Goal: Information Seeking & Learning: Learn about a topic

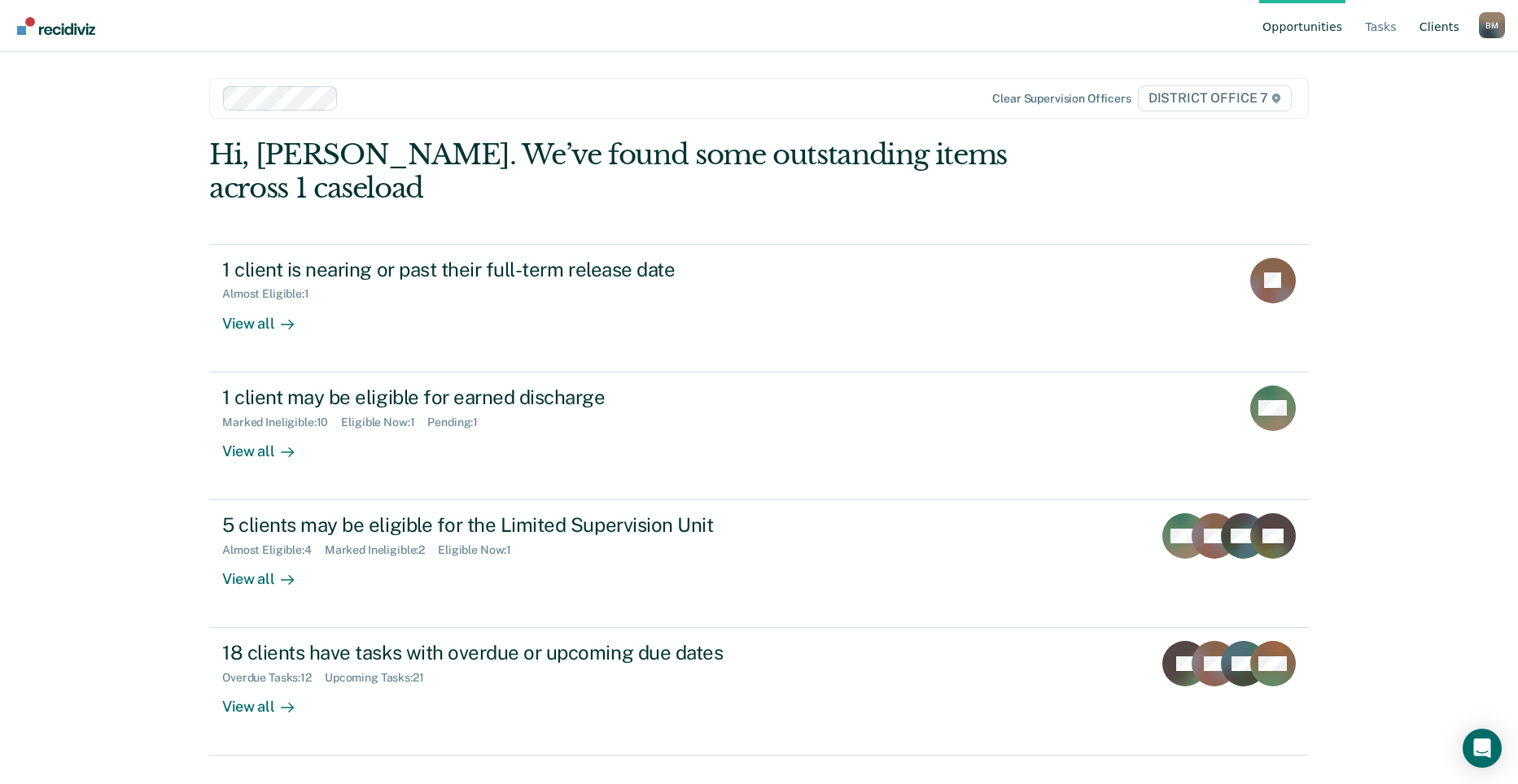
click at [1447, 33] on link "Client s" at bounding box center [1439, 26] width 47 height 52
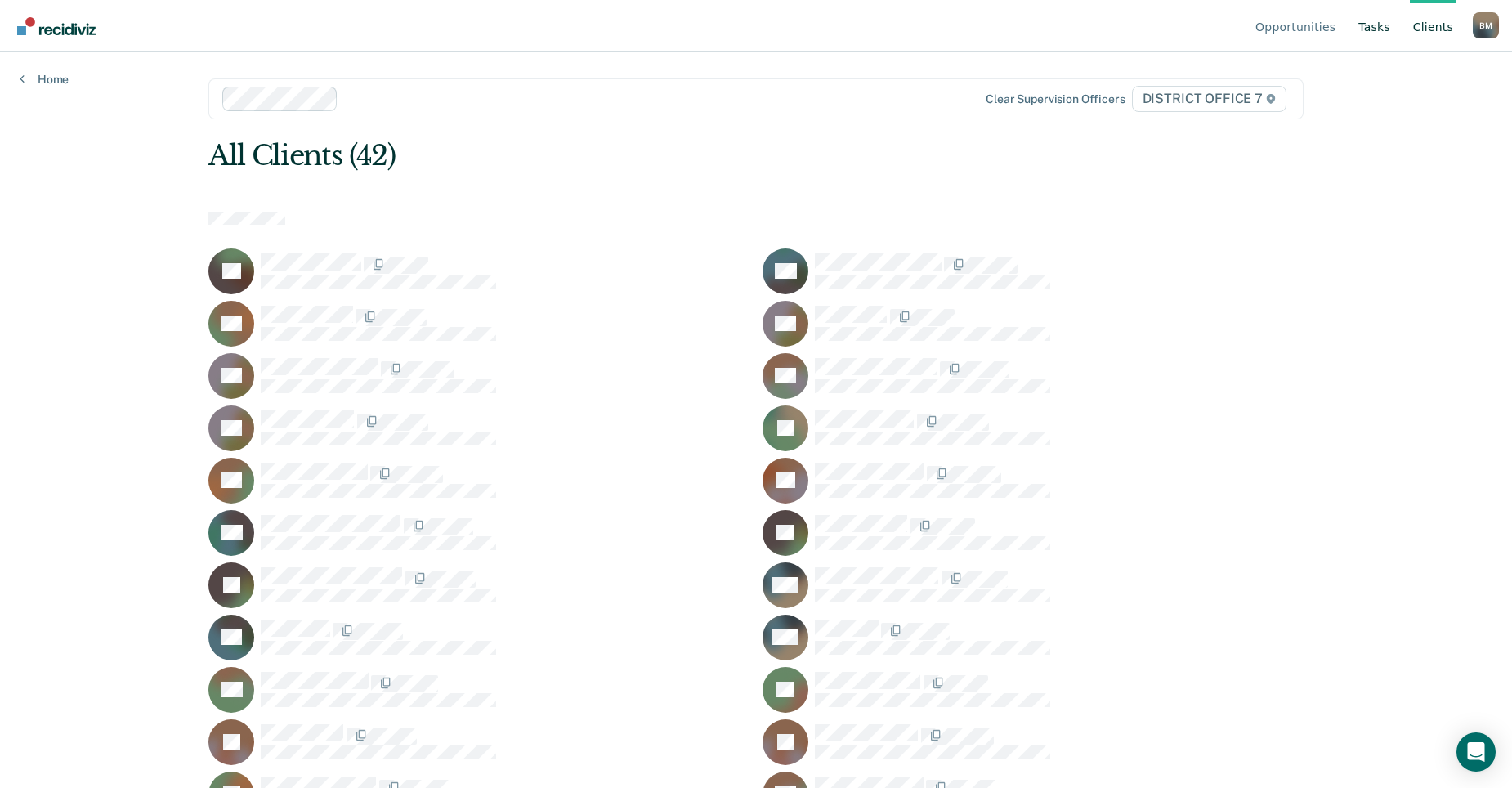
click at [1373, 26] on link "Tasks" at bounding box center [1375, 26] width 39 height 52
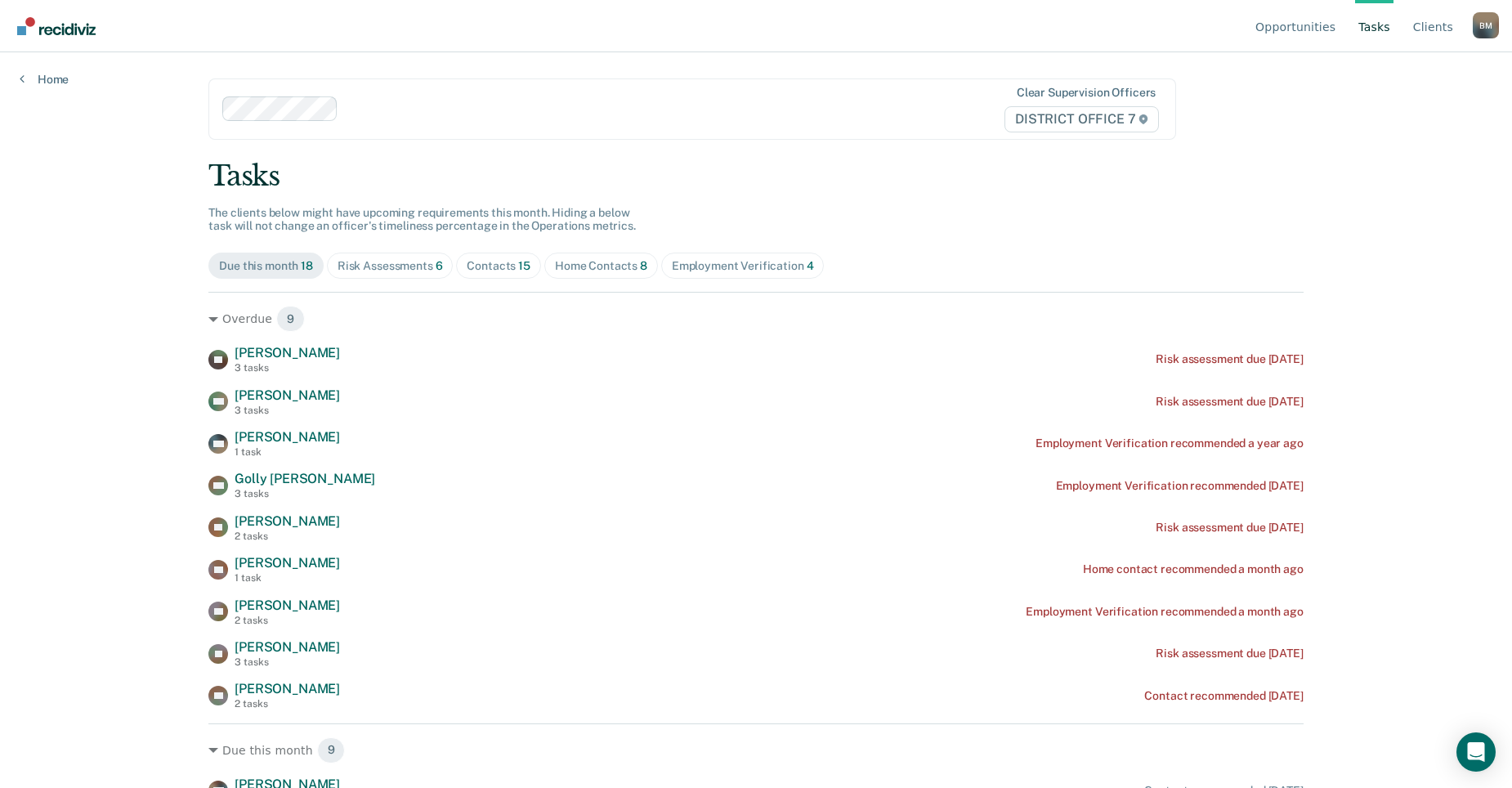
click at [555, 262] on div "Home Contacts 8" at bounding box center [601, 266] width 92 height 14
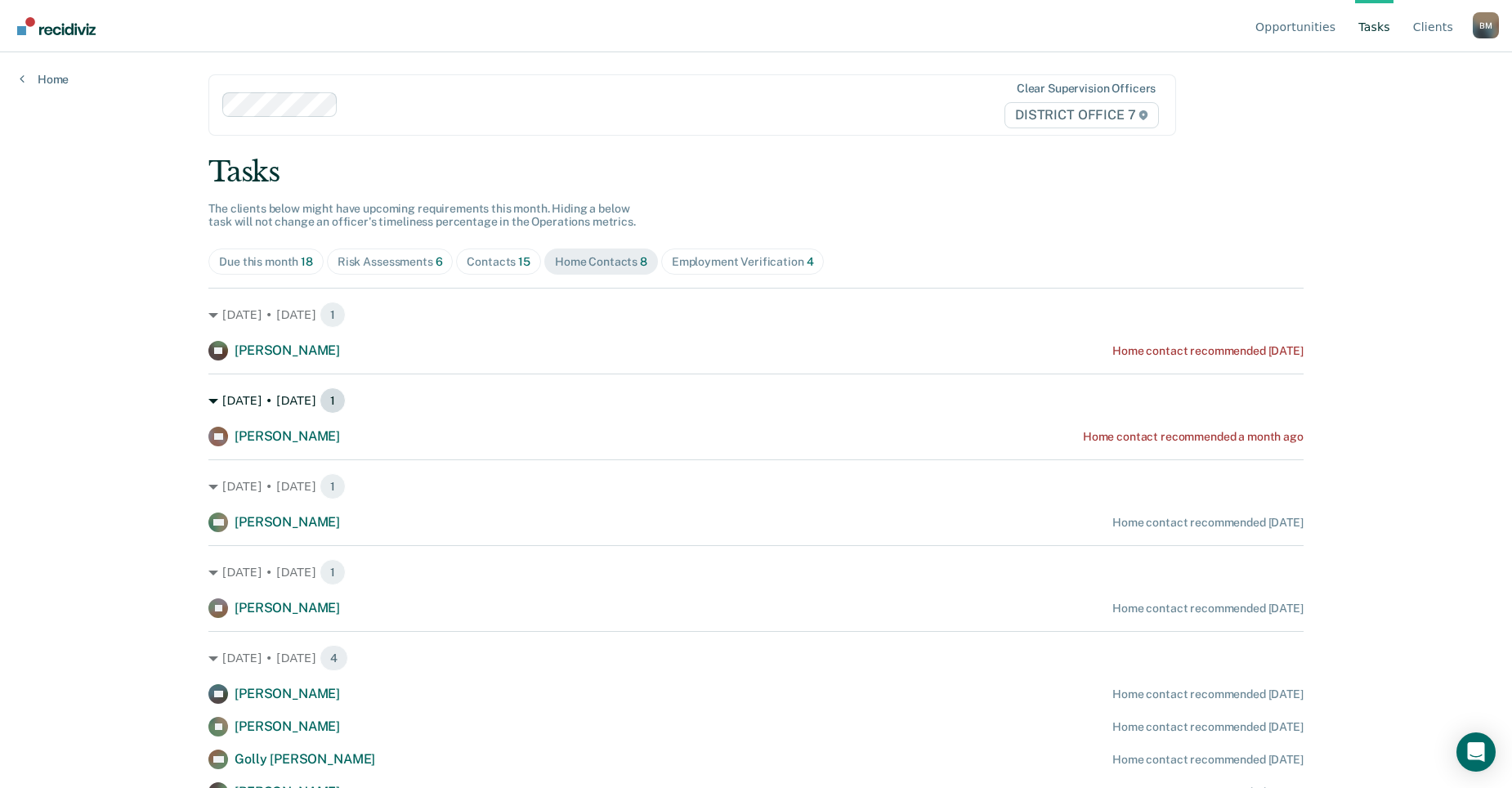
scroll to position [18, 0]
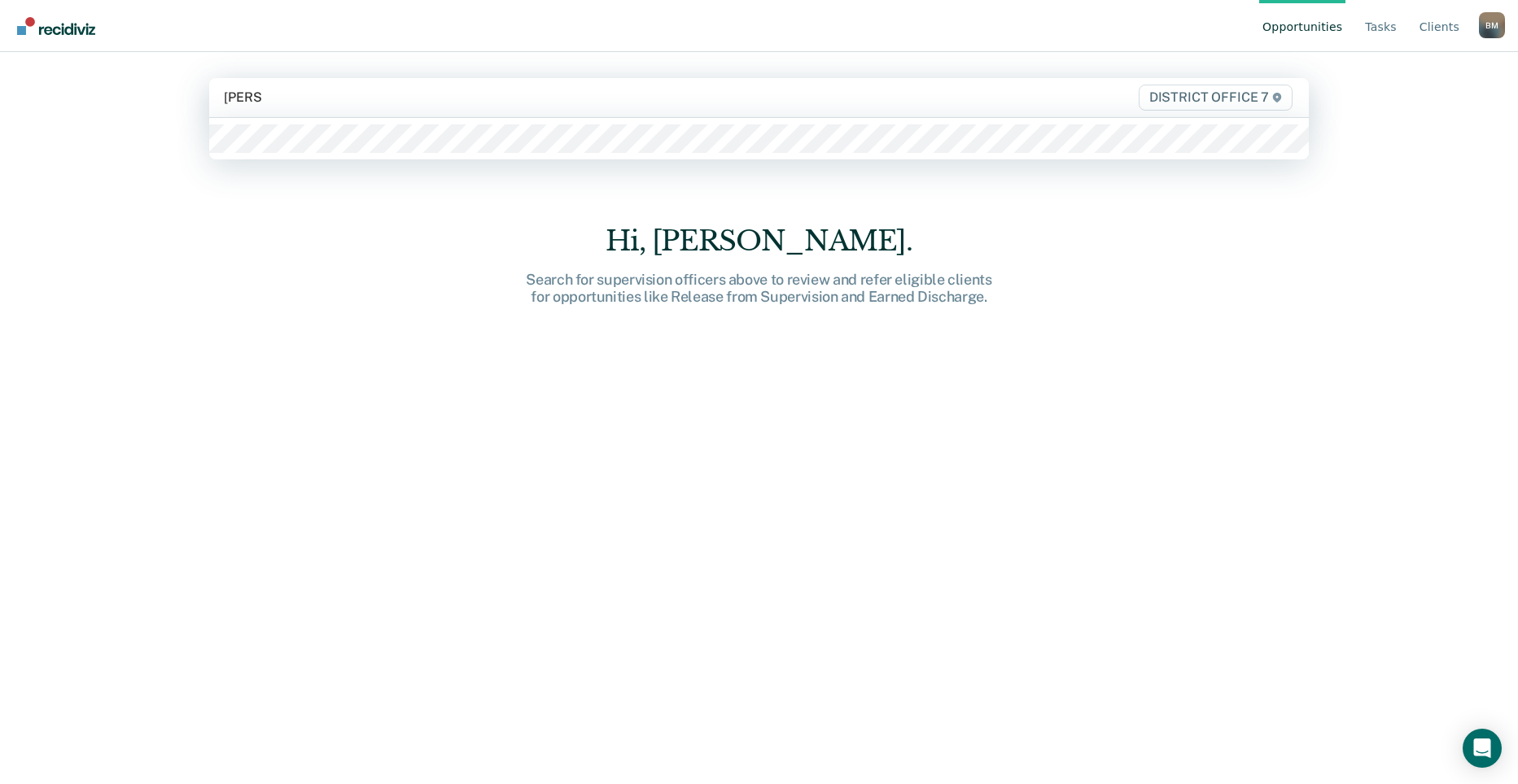
type input "[PERSON_NAME]"
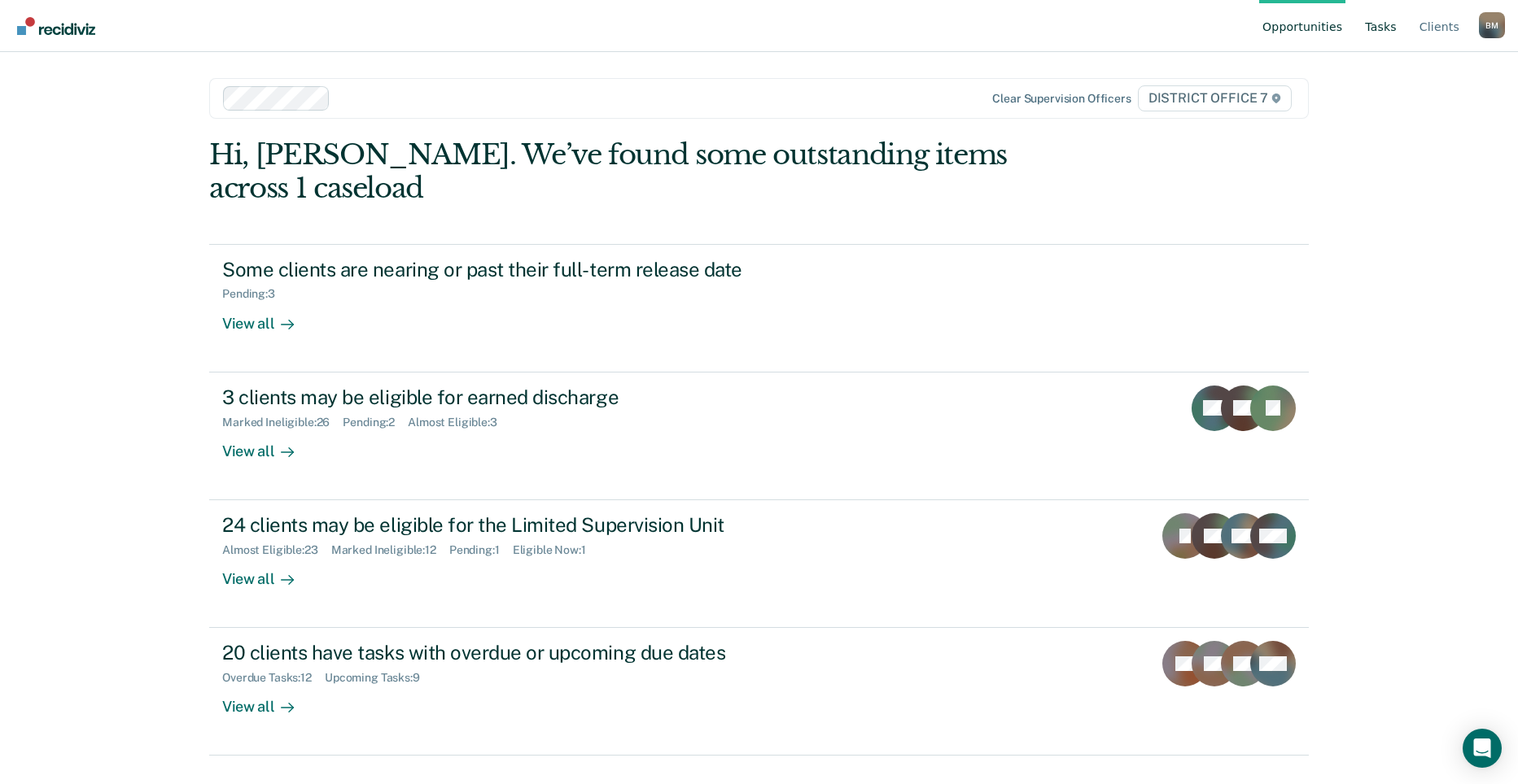
click at [1388, 27] on link "Tasks" at bounding box center [1381, 26] width 38 height 52
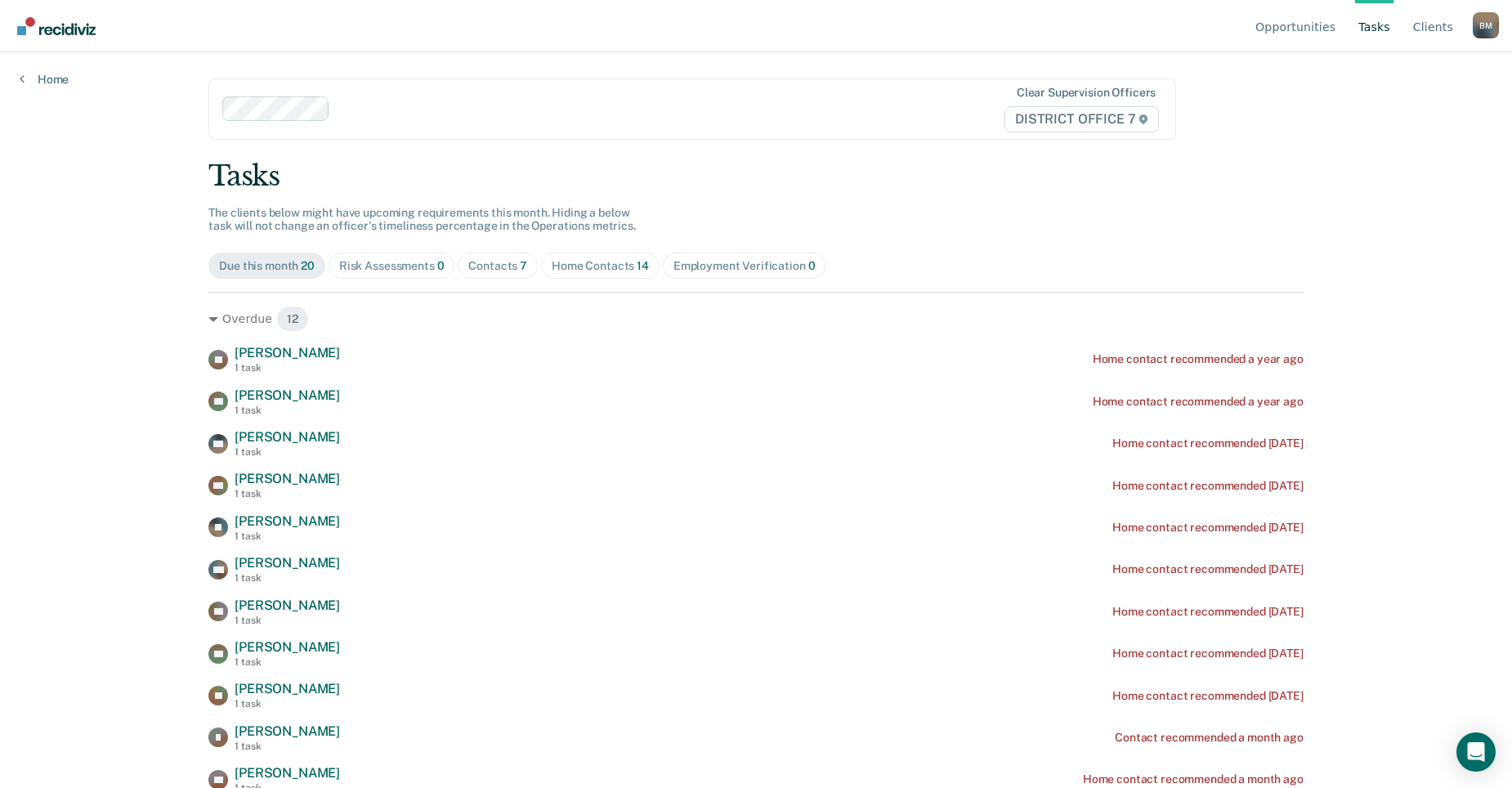
click at [599, 267] on div "Home Contacts 14" at bounding box center [601, 266] width 98 height 14
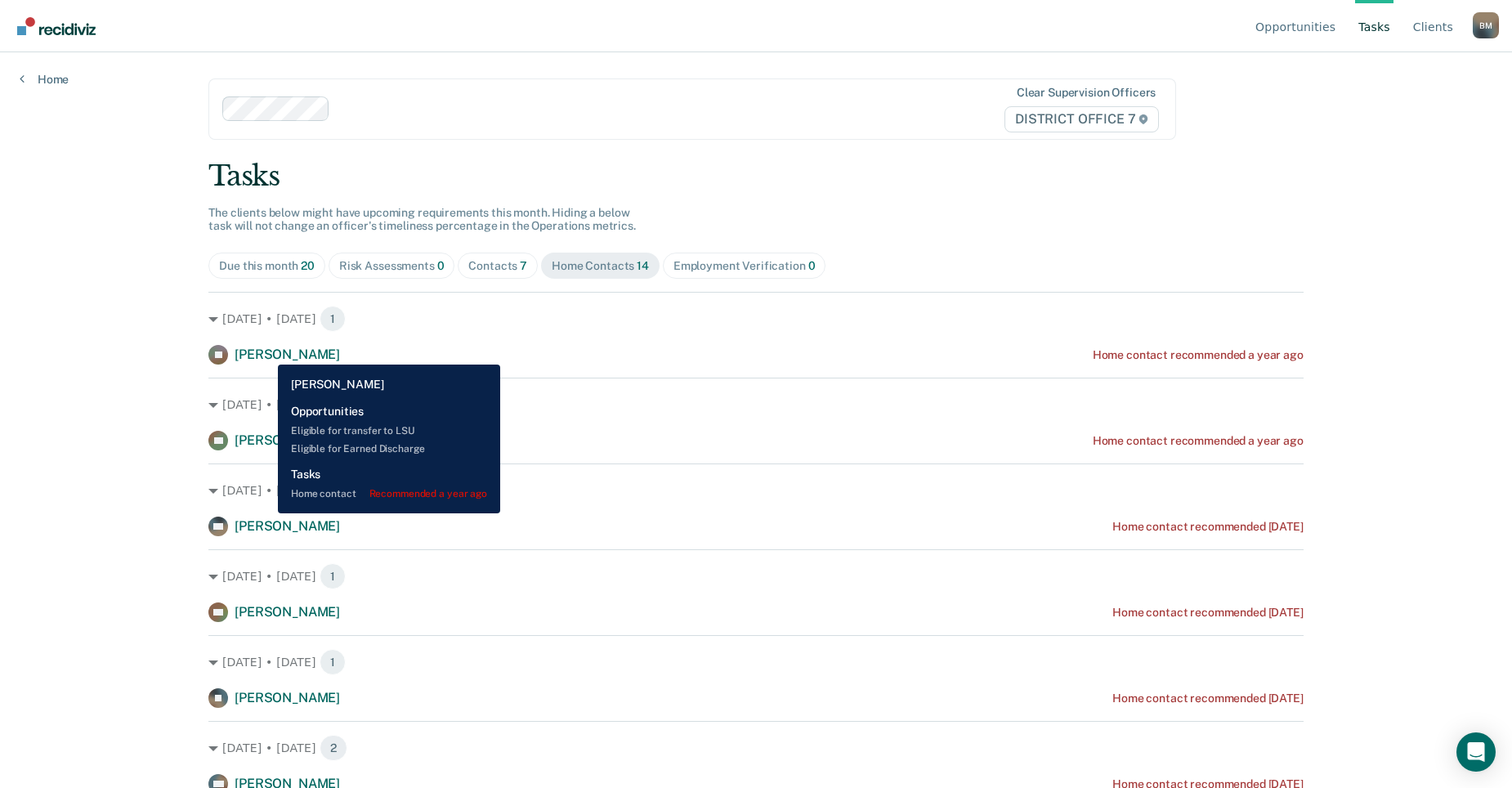
click at [266, 353] on span "[PERSON_NAME]" at bounding box center [287, 354] width 106 height 16
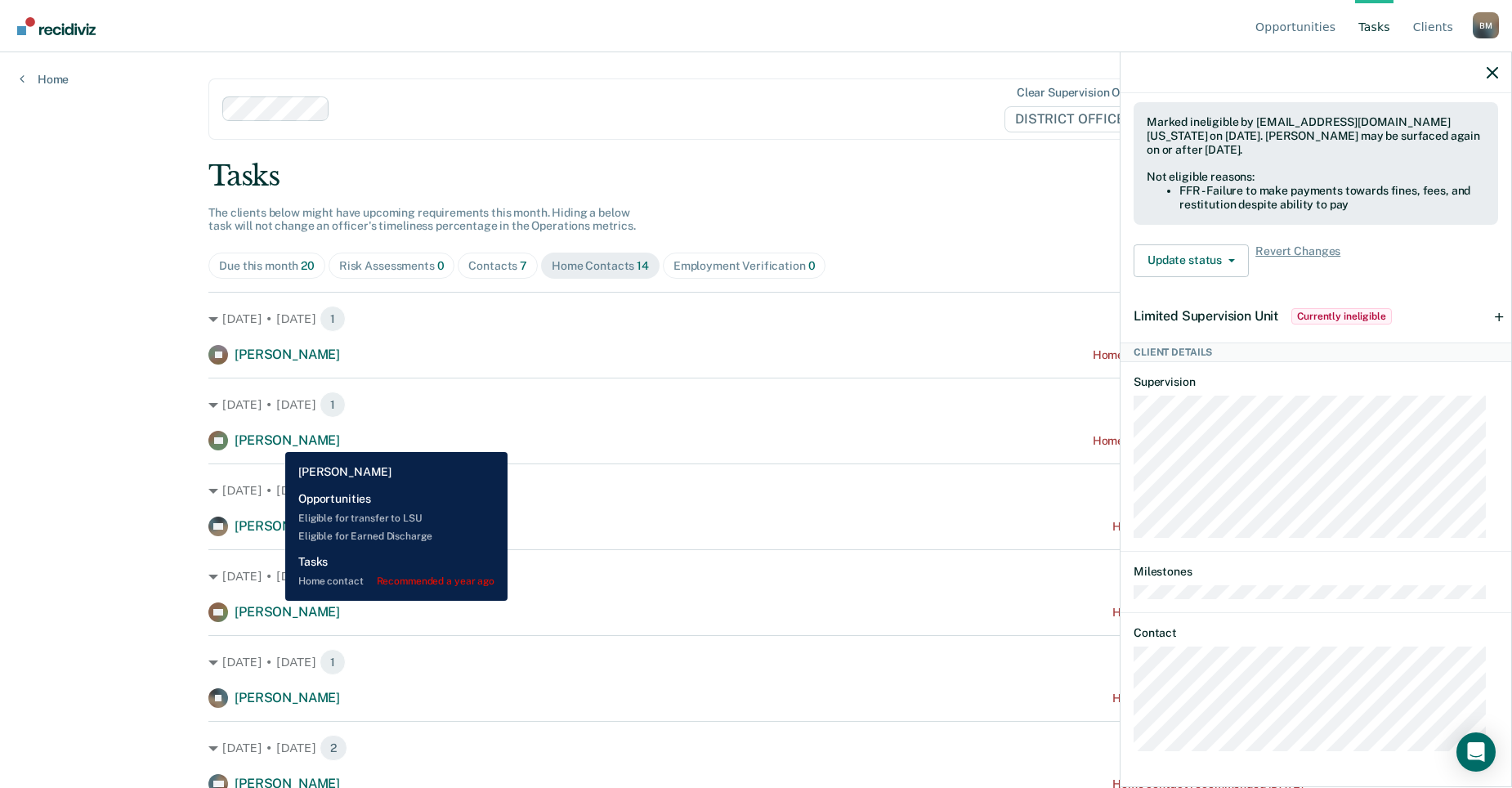
drag, startPoint x: 273, startPoint y: 440, endPoint x: 396, endPoint y: 442, distance: 123.0
click at [274, 440] on span "[PERSON_NAME]" at bounding box center [287, 440] width 106 height 16
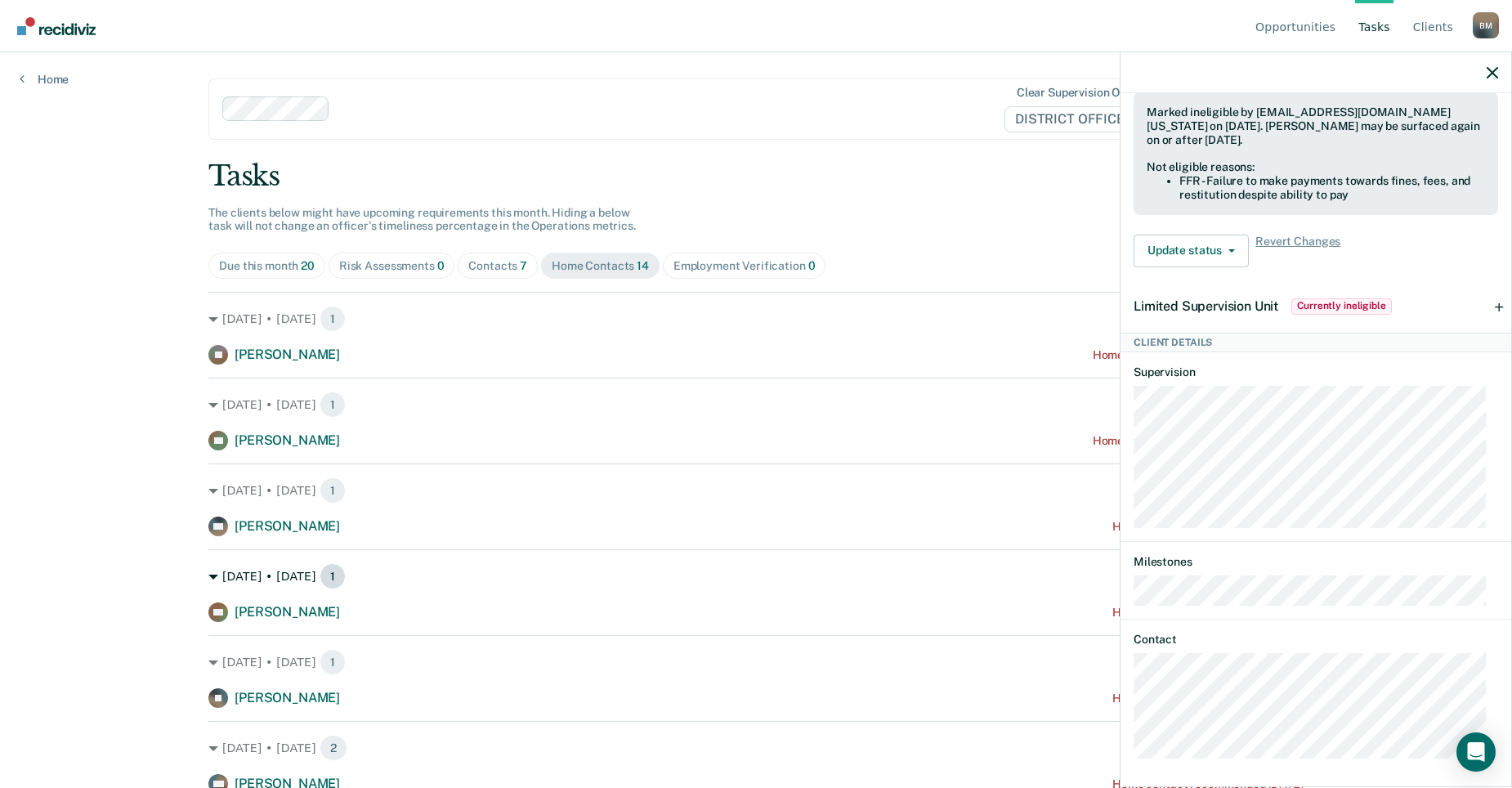
scroll to position [555, 0]
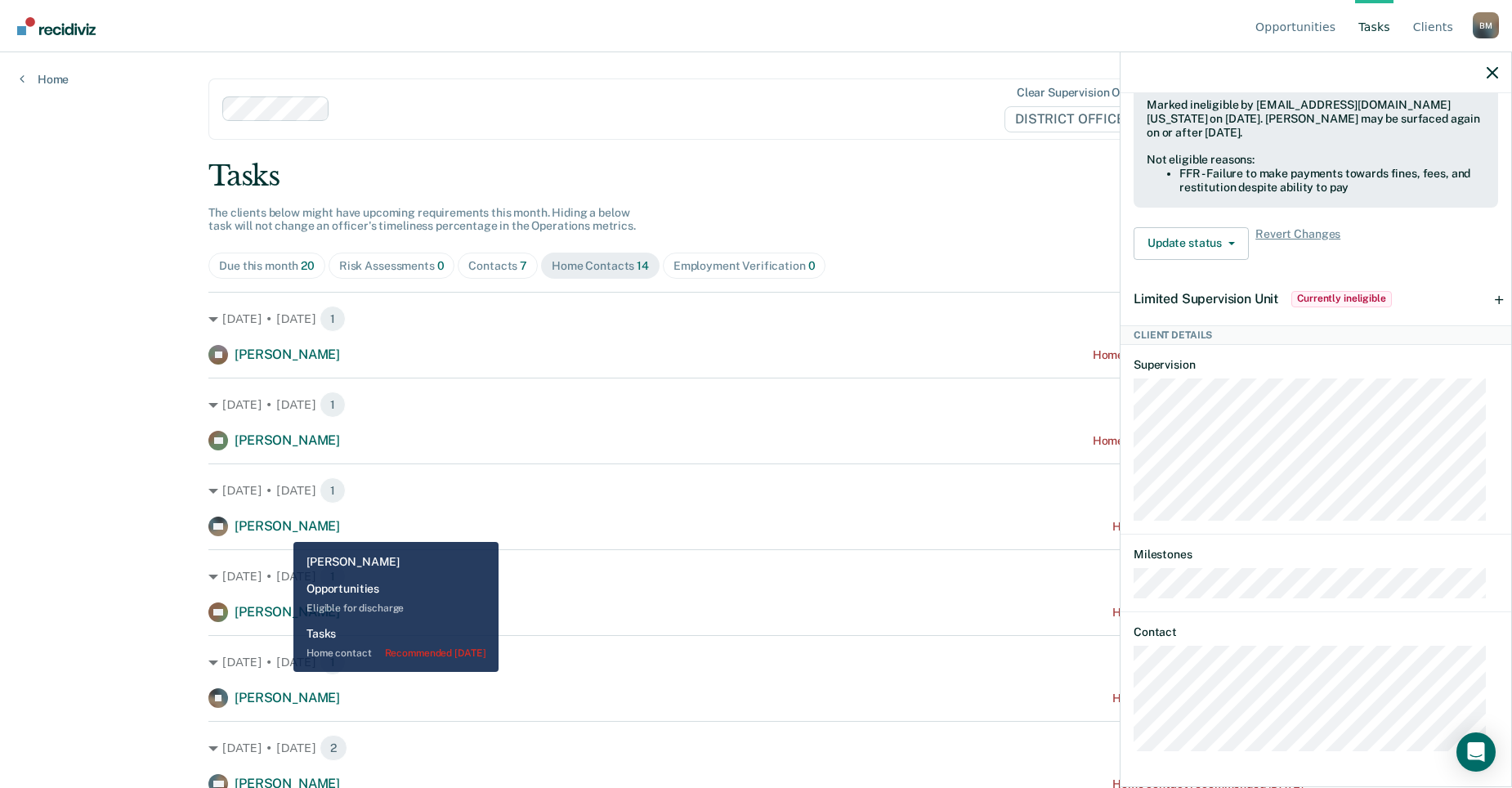
click at [282, 530] on span "[PERSON_NAME]" at bounding box center [287, 526] width 106 height 16
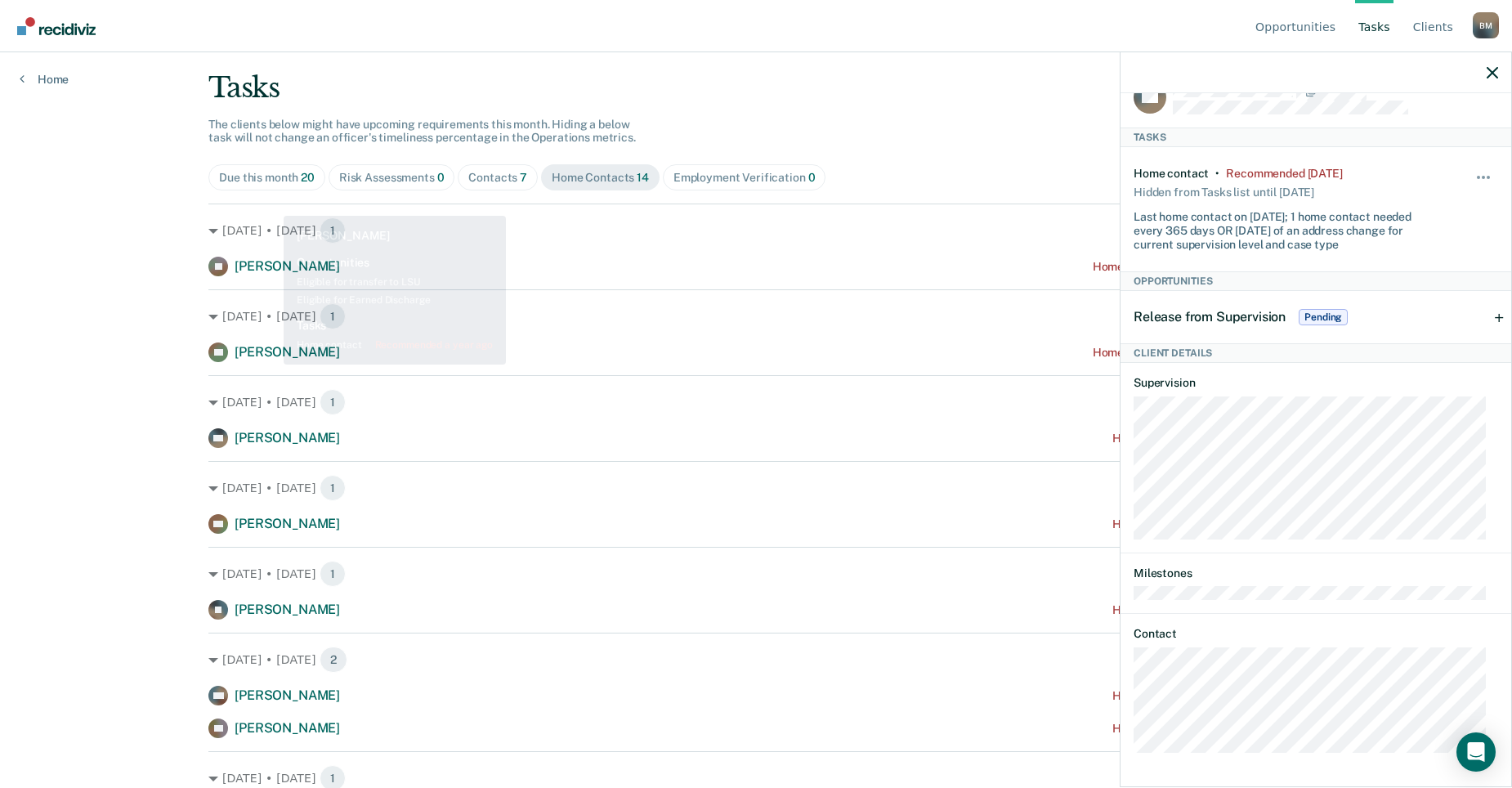
scroll to position [0, 0]
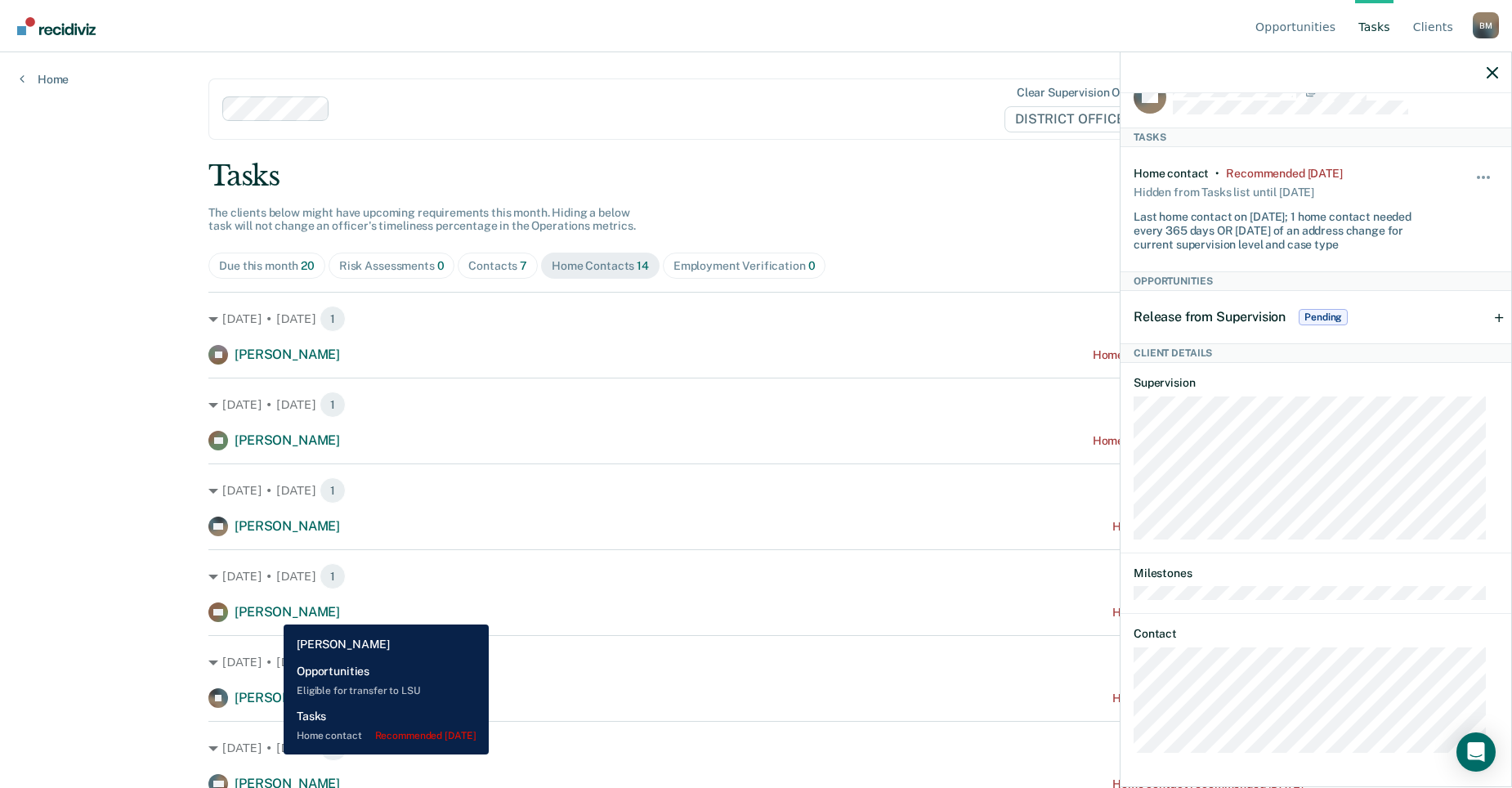
click at [271, 612] on span "[PERSON_NAME]" at bounding box center [287, 611] width 106 height 16
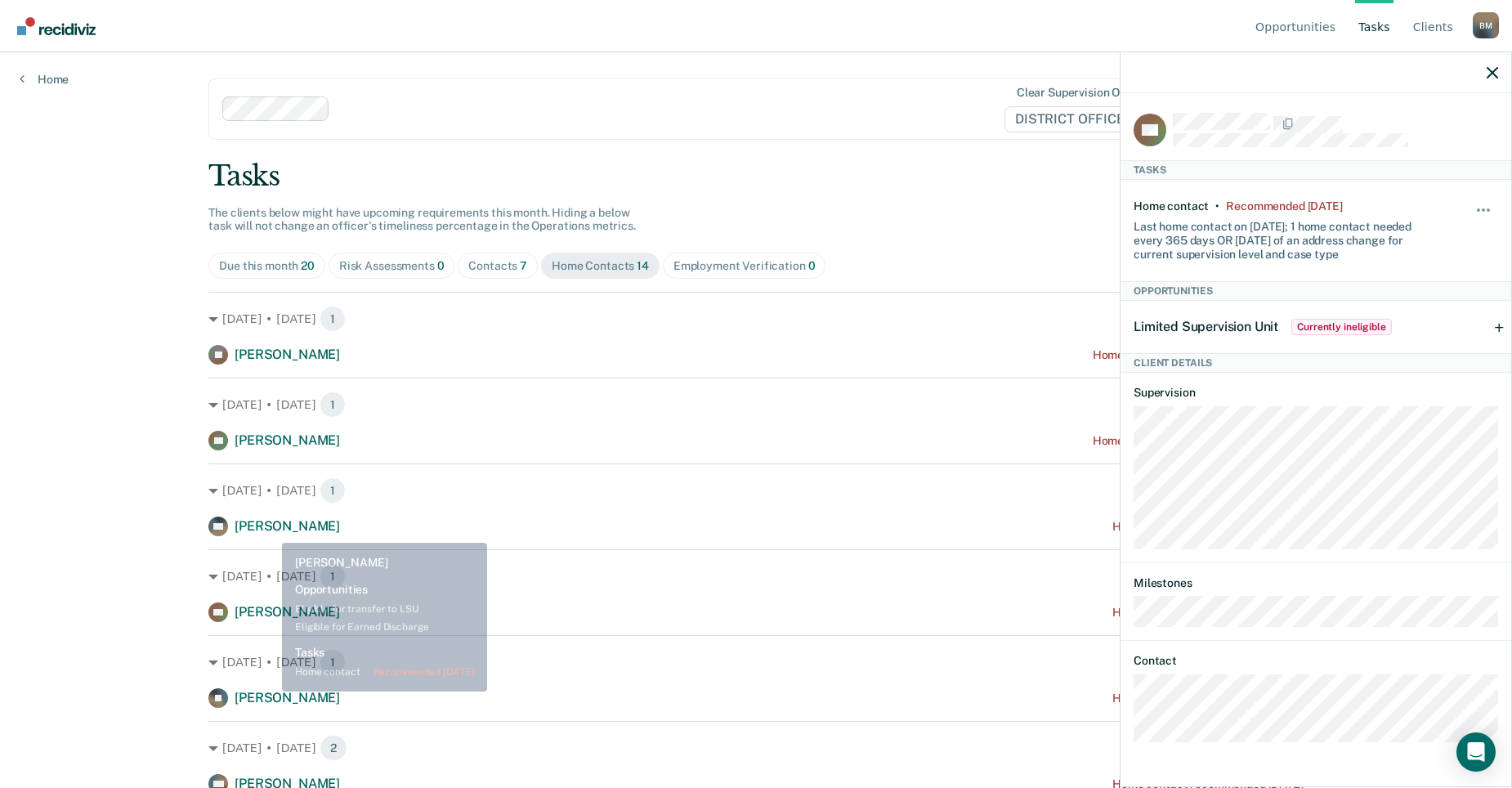
click at [271, 698] on span "[PERSON_NAME]" at bounding box center [287, 698] width 106 height 16
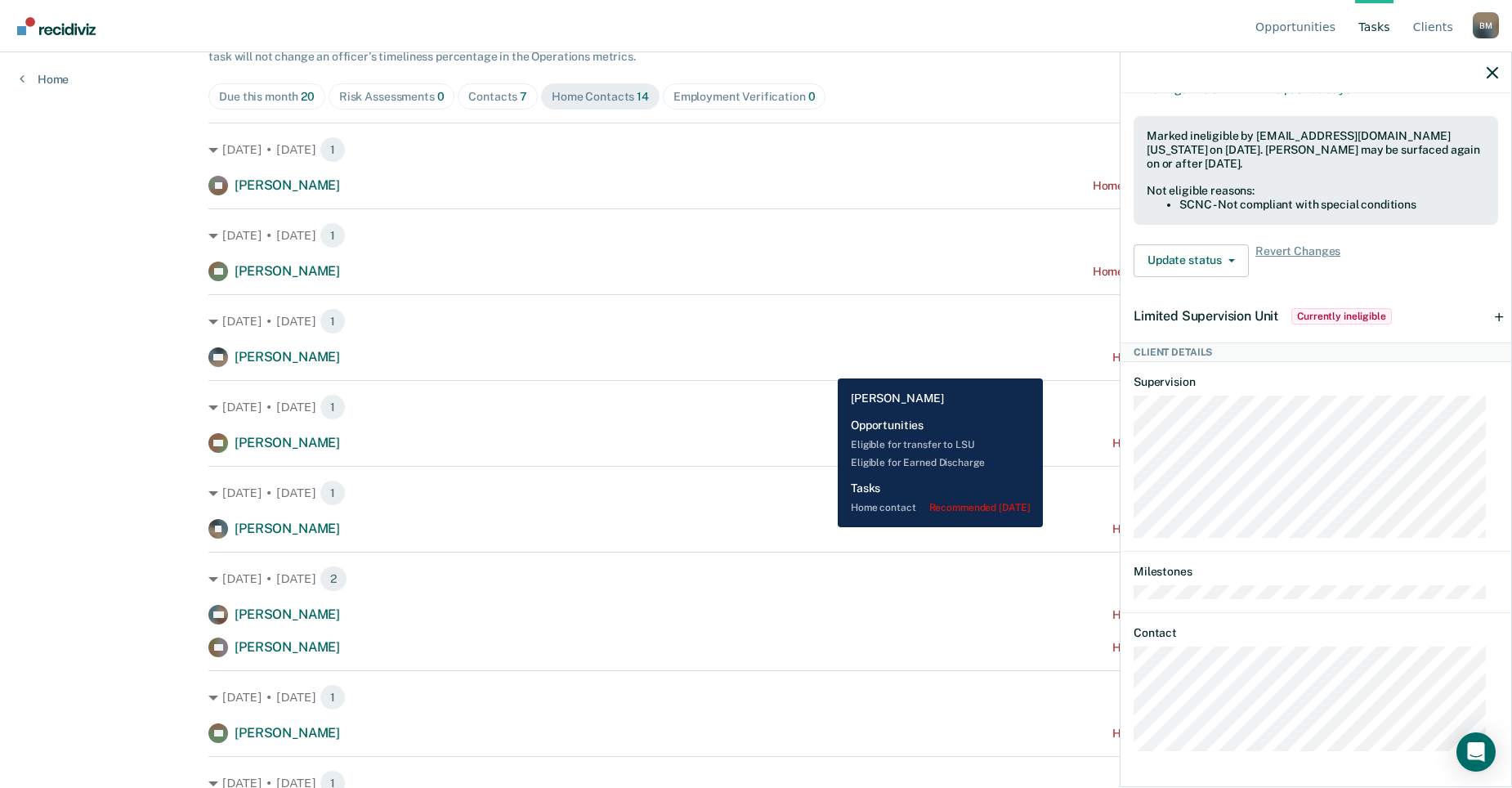
scroll to position [164, 0]
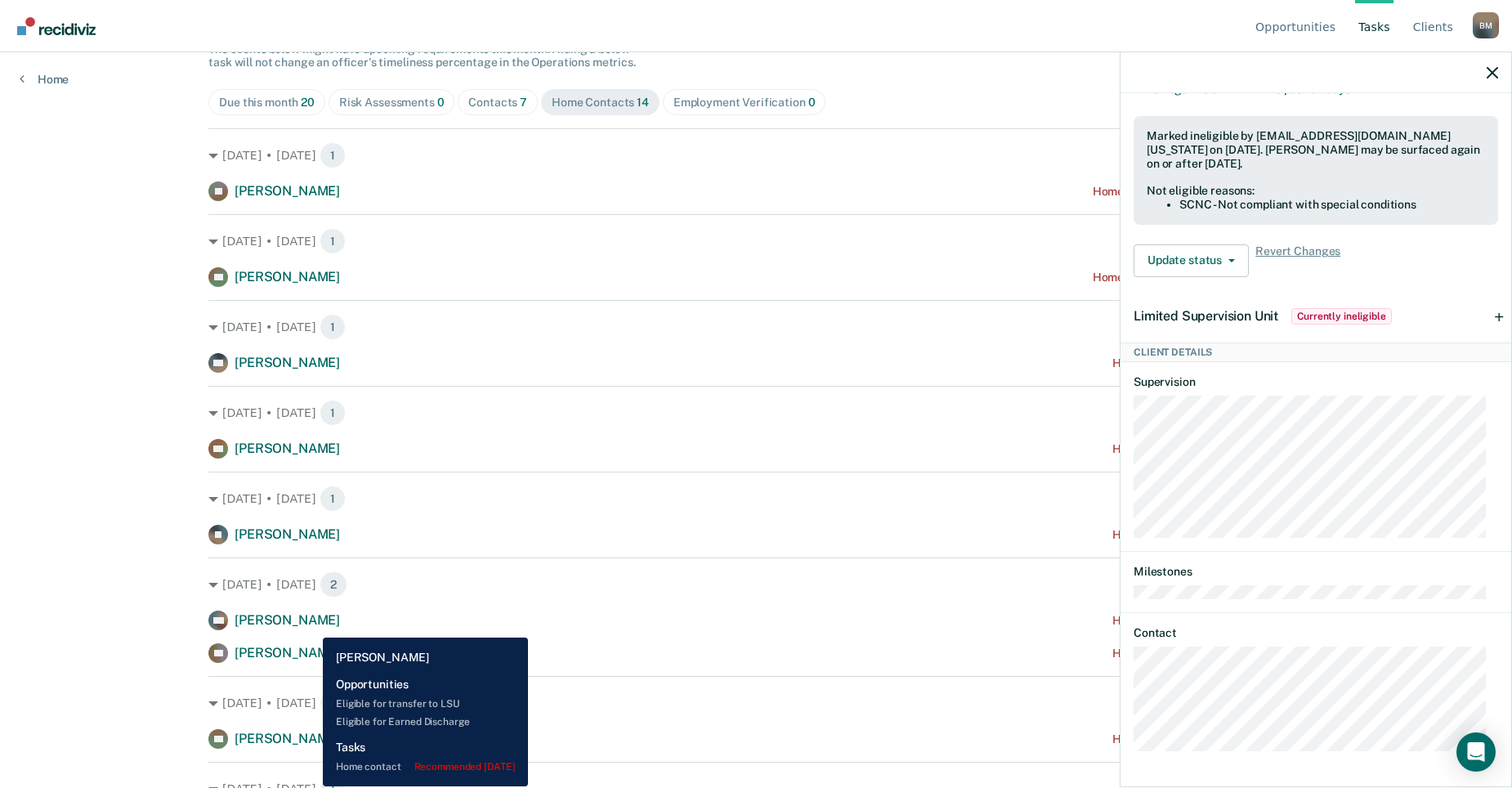
click at [311, 626] on span "[PERSON_NAME]" at bounding box center [287, 620] width 106 height 16
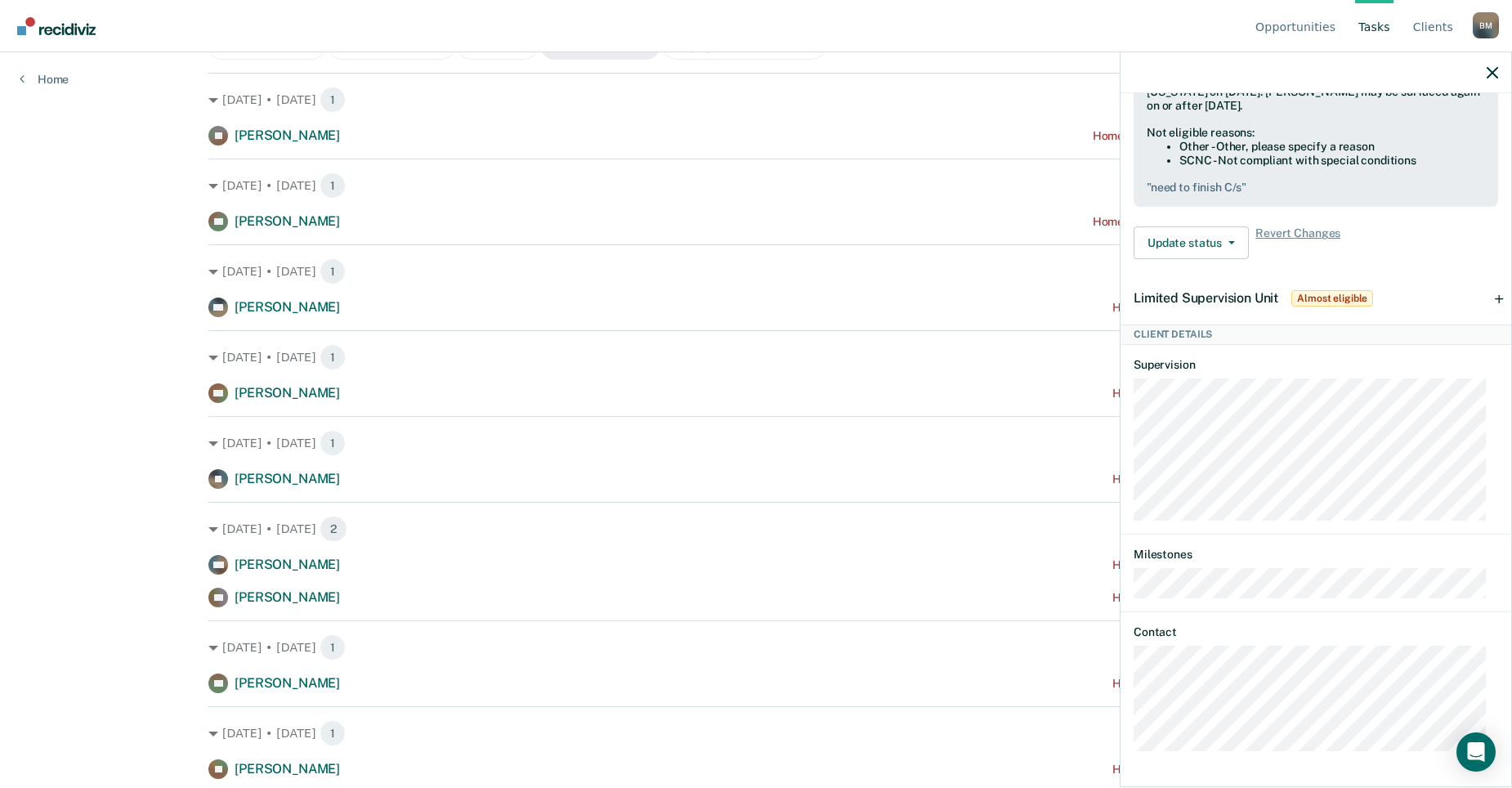
scroll to position [327, 0]
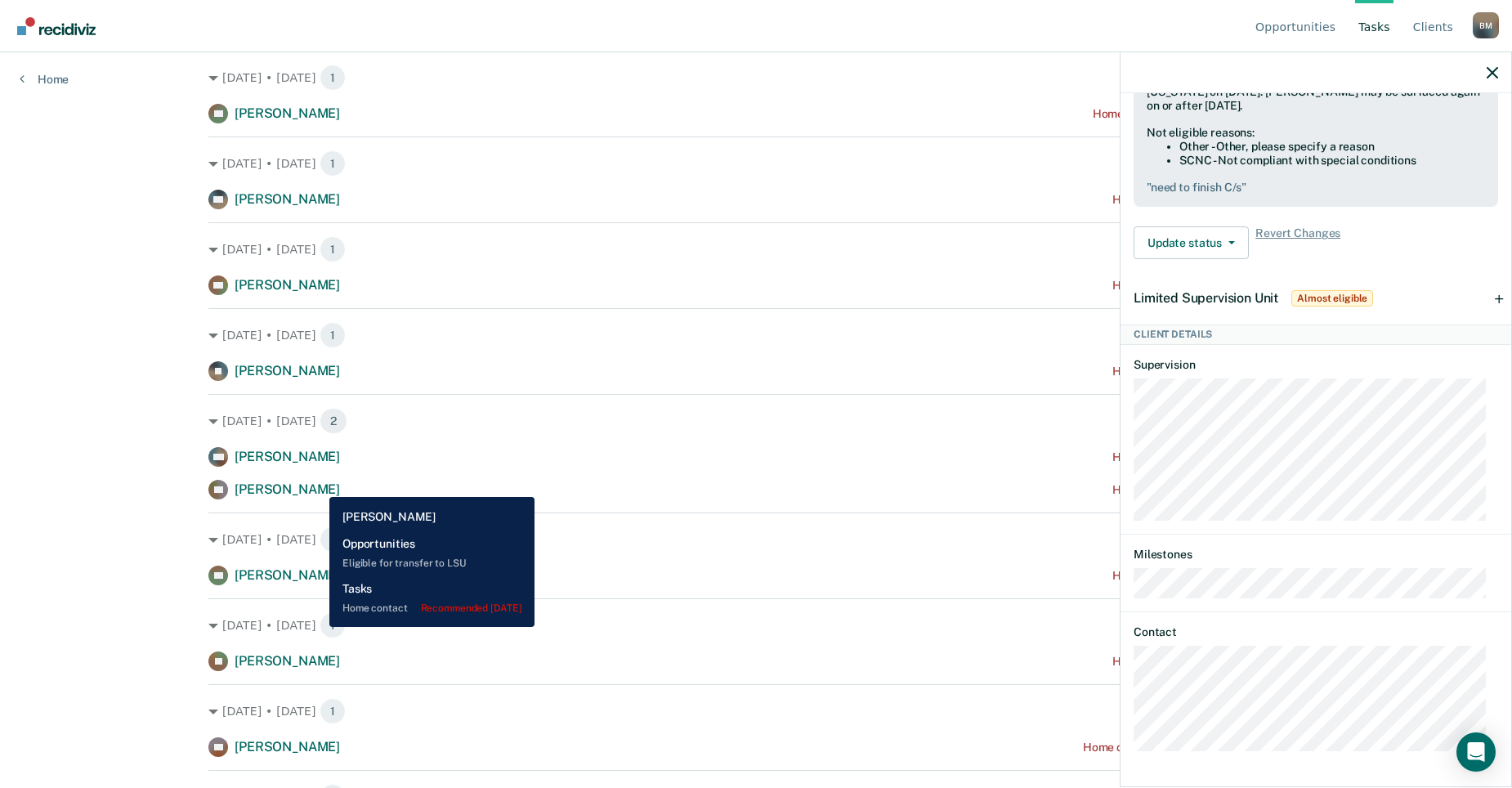
click at [317, 485] on span "[PERSON_NAME]" at bounding box center [287, 489] width 106 height 16
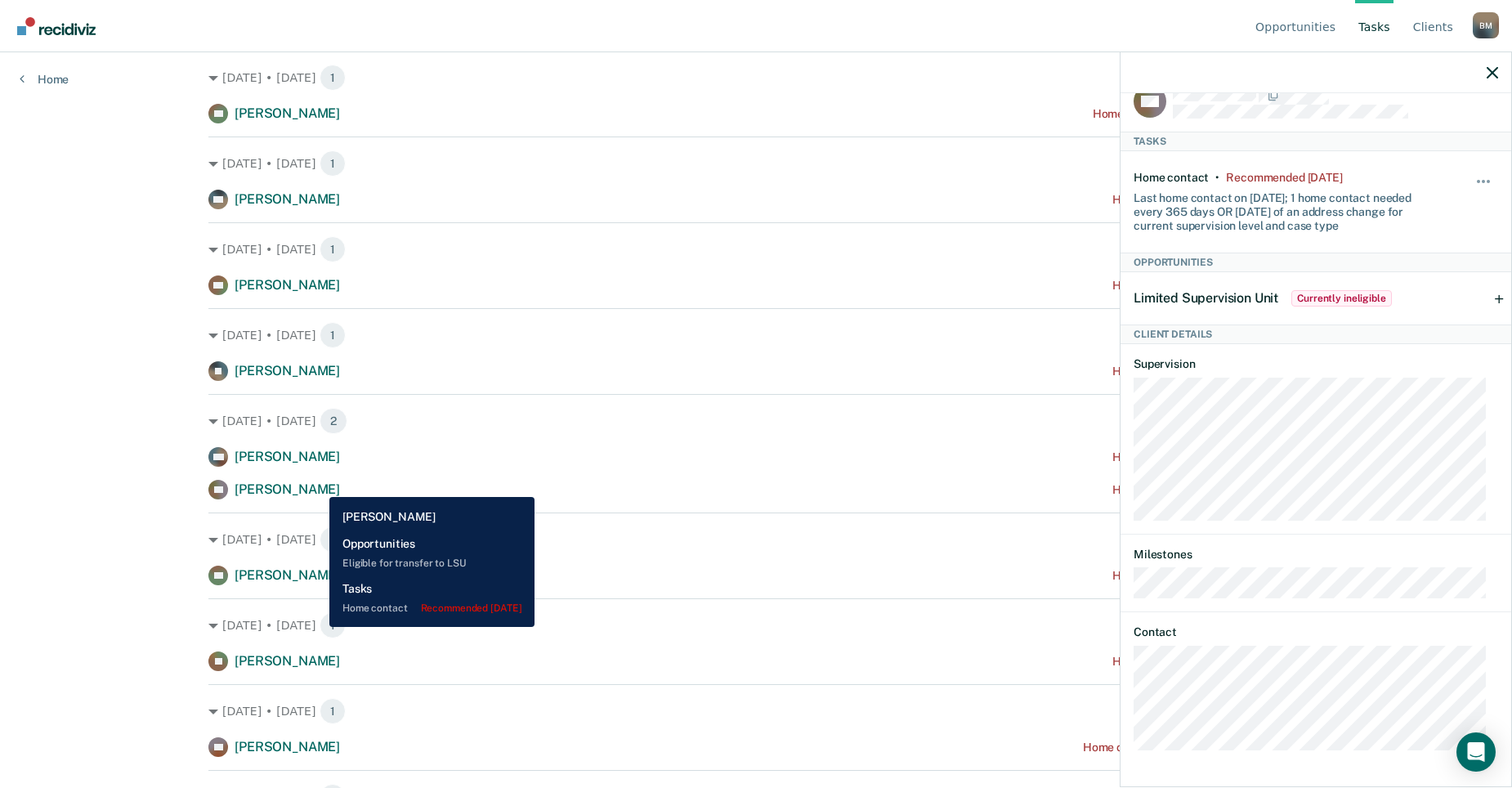
scroll to position [27, 0]
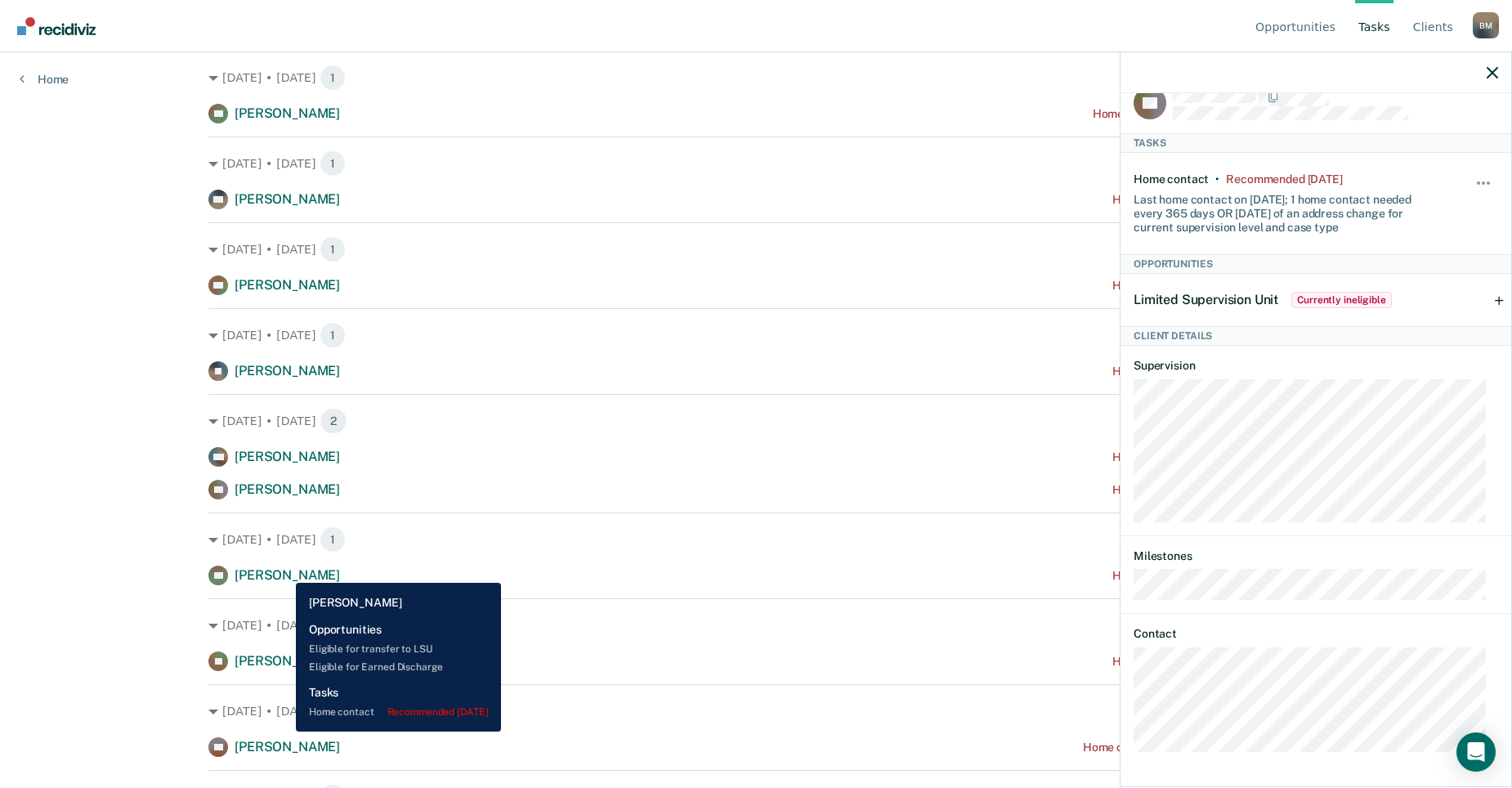
click at [284, 571] on span "[PERSON_NAME]" at bounding box center [287, 574] width 106 height 16
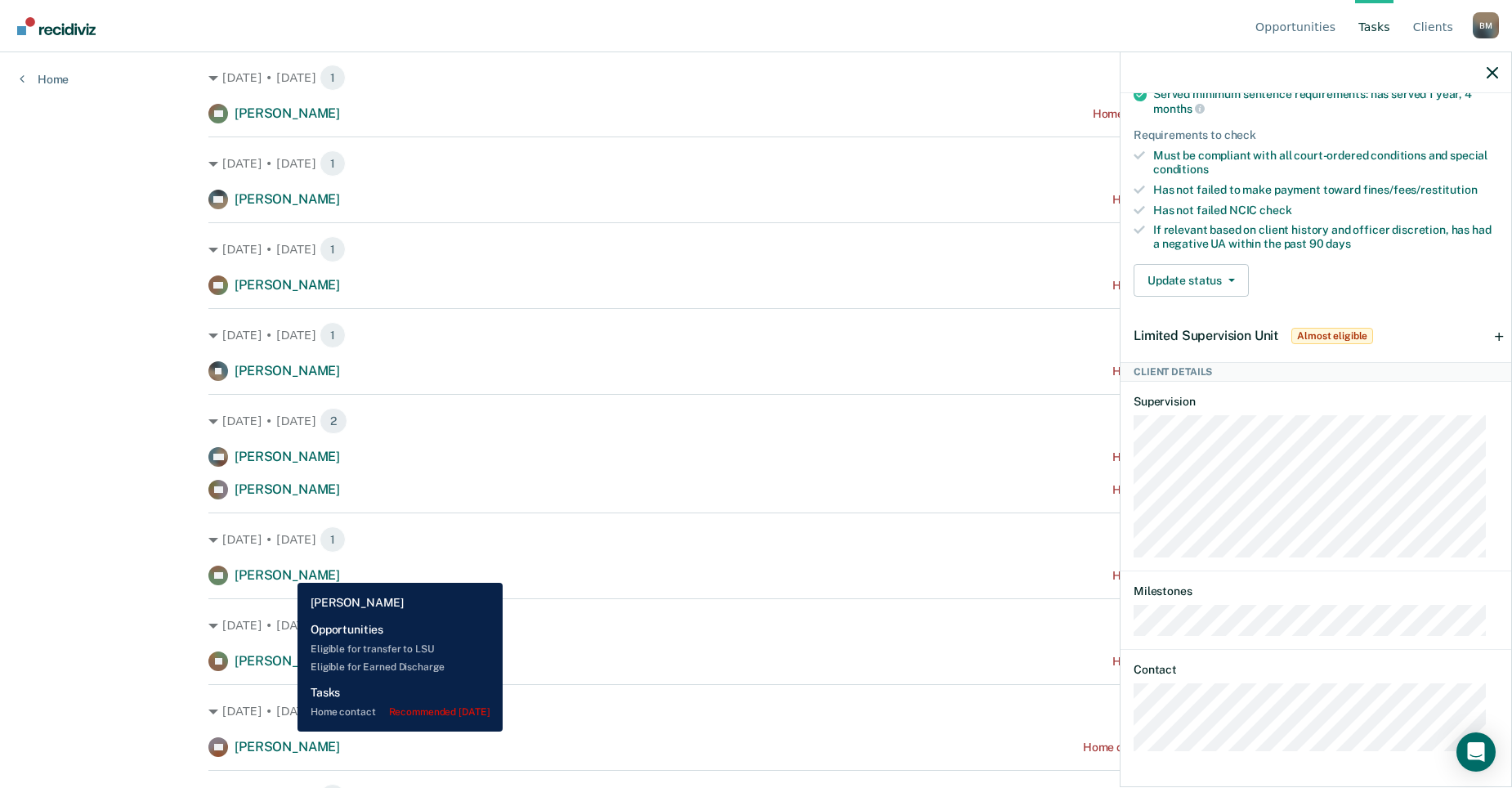
scroll to position [508, 0]
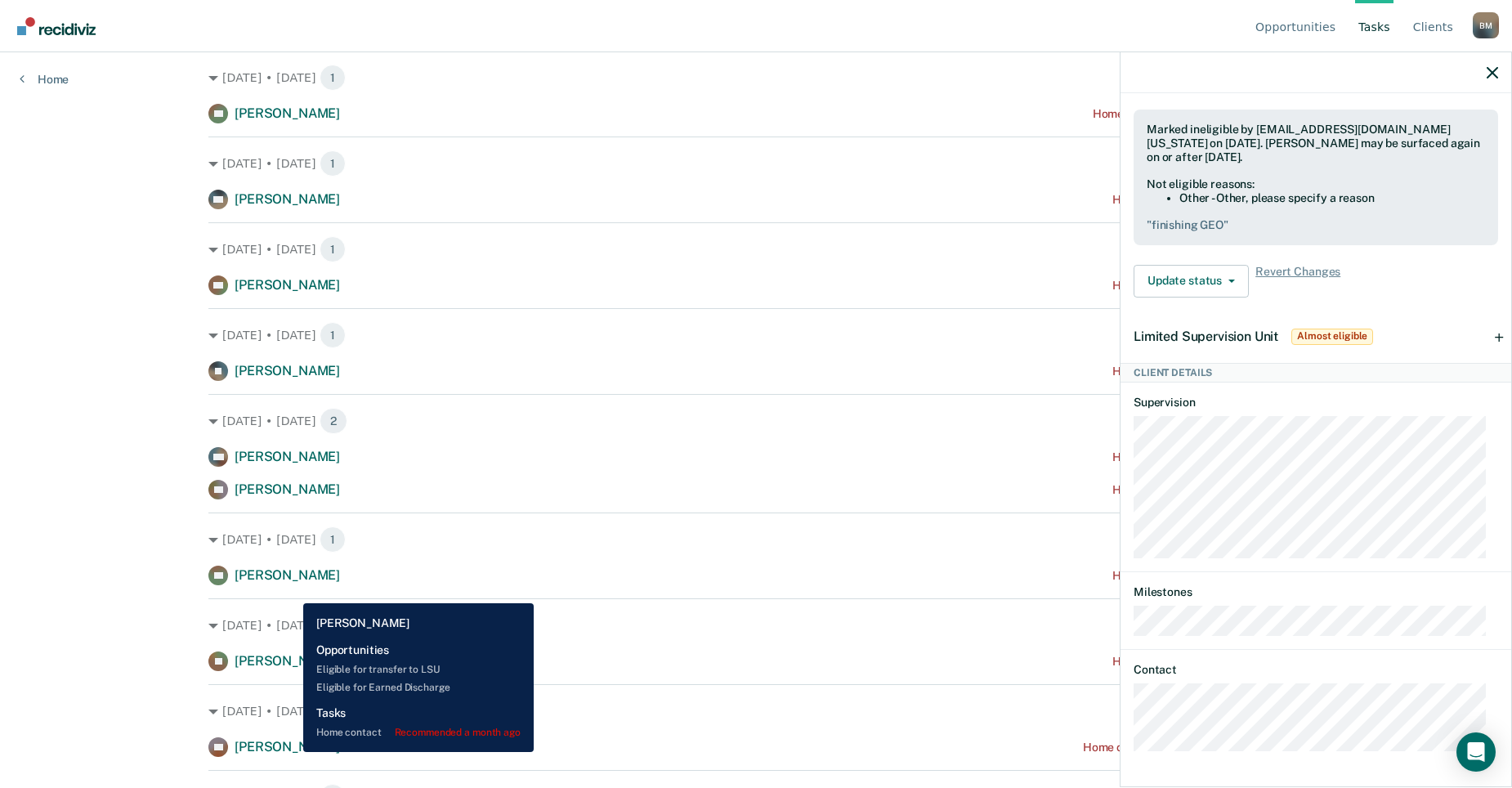
click at [291, 752] on span "[PERSON_NAME]" at bounding box center [287, 747] width 106 height 16
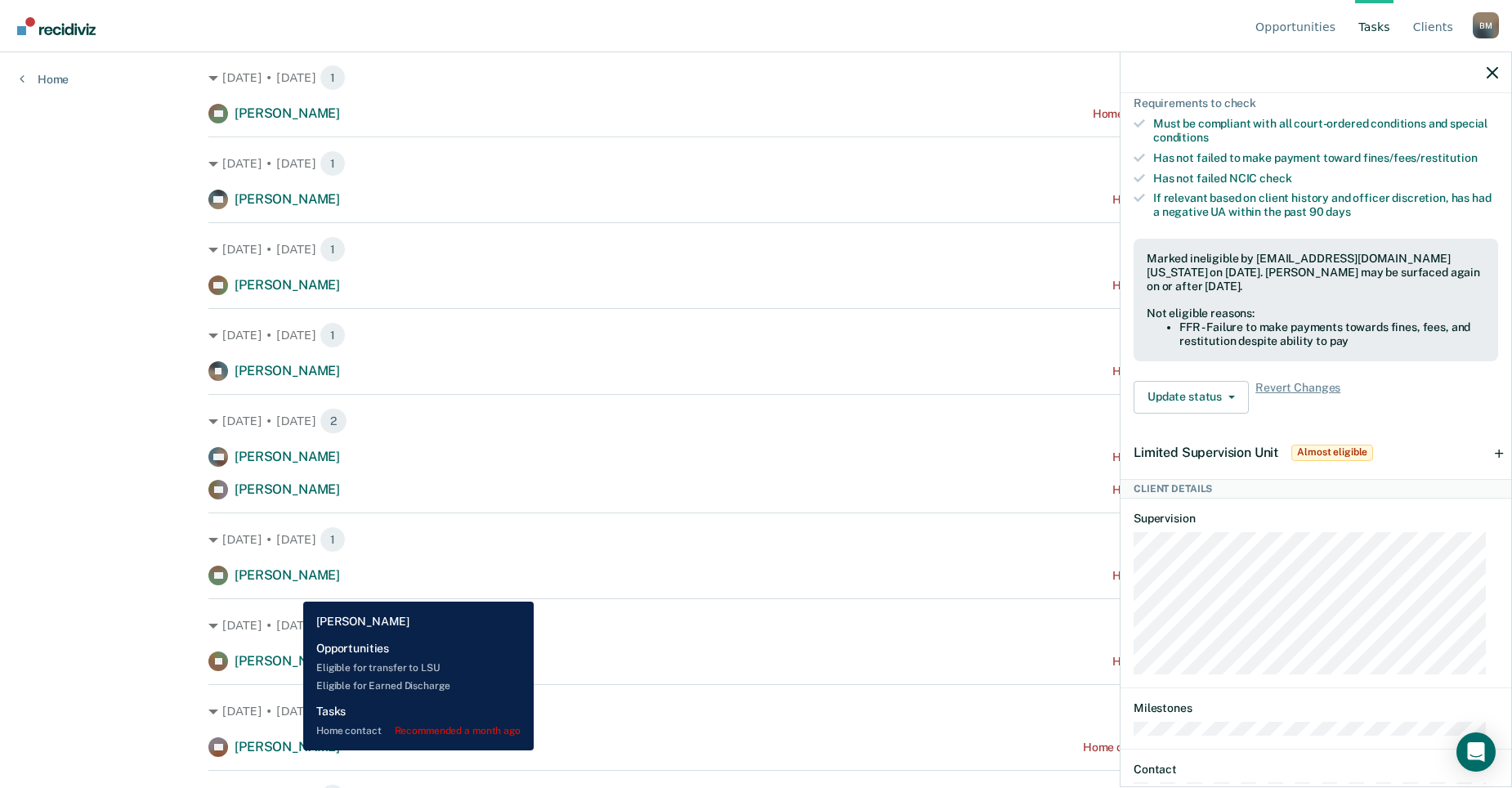
scroll to position [538, 0]
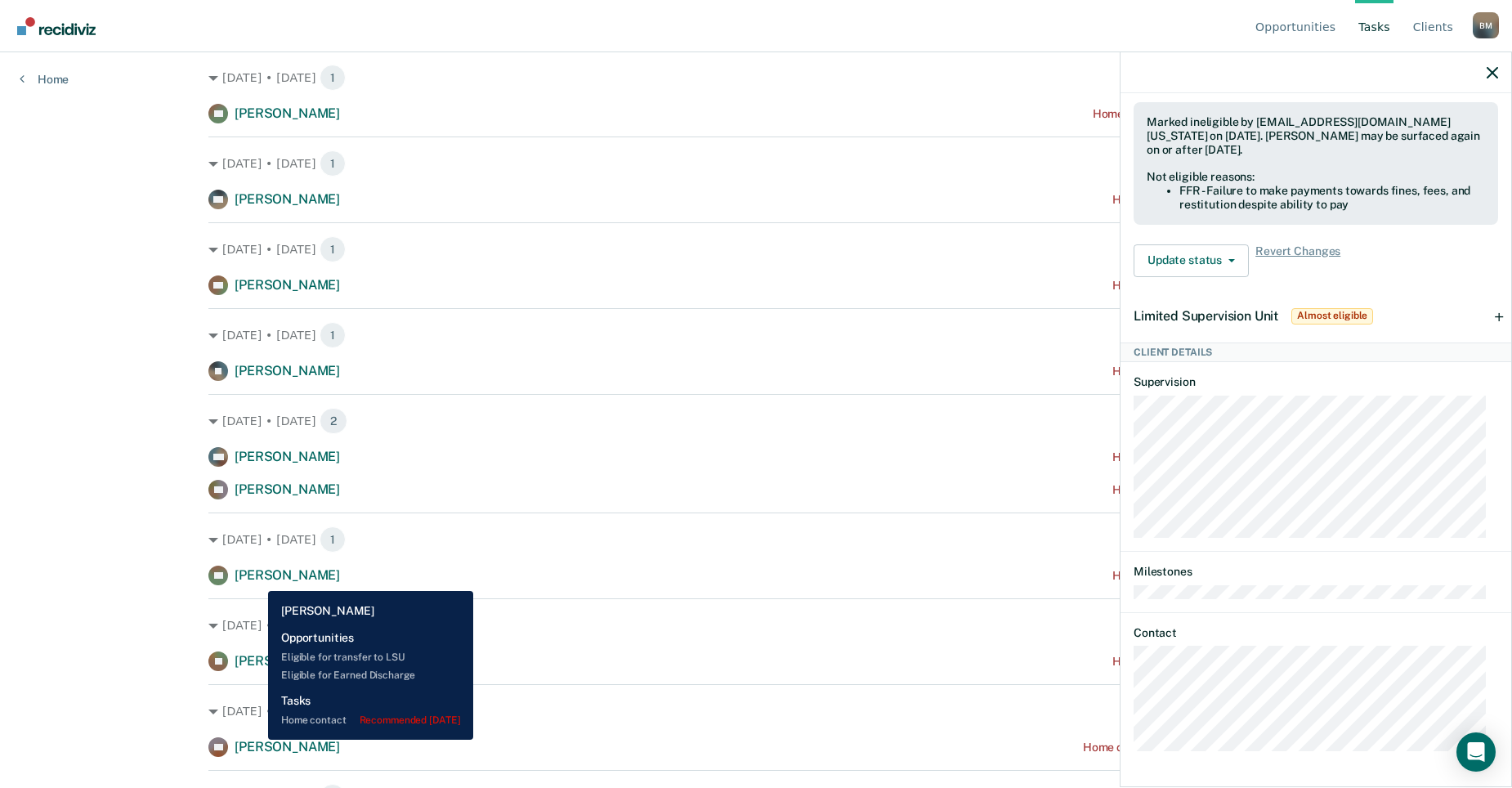
click at [254, 579] on span "[PERSON_NAME]" at bounding box center [287, 574] width 106 height 16
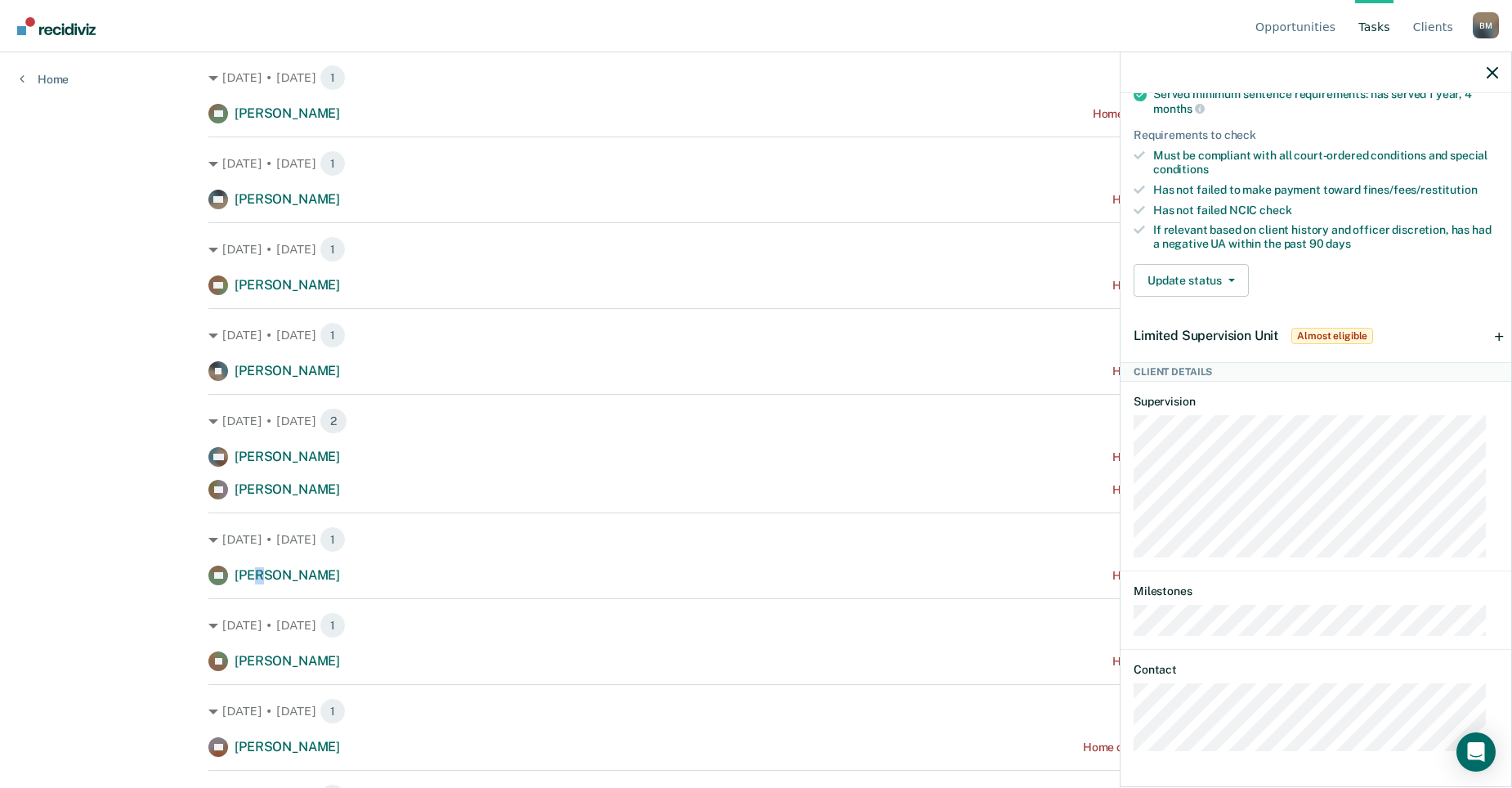
scroll to position [508, 0]
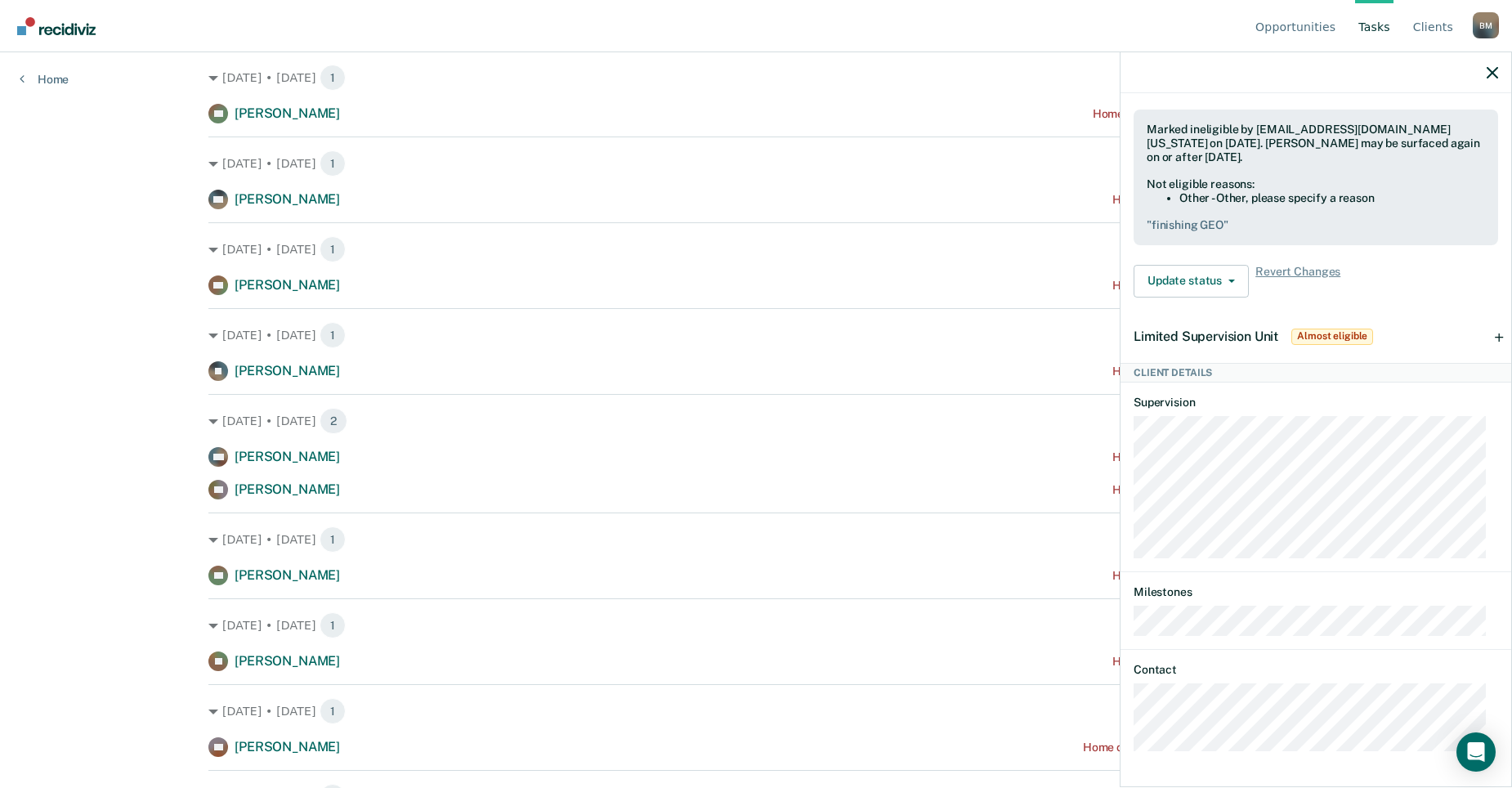
drag, startPoint x: 254, startPoint y: 579, endPoint x: 282, endPoint y: 657, distance: 82.9
click at [282, 657] on span "[PERSON_NAME]" at bounding box center [287, 661] width 106 height 16
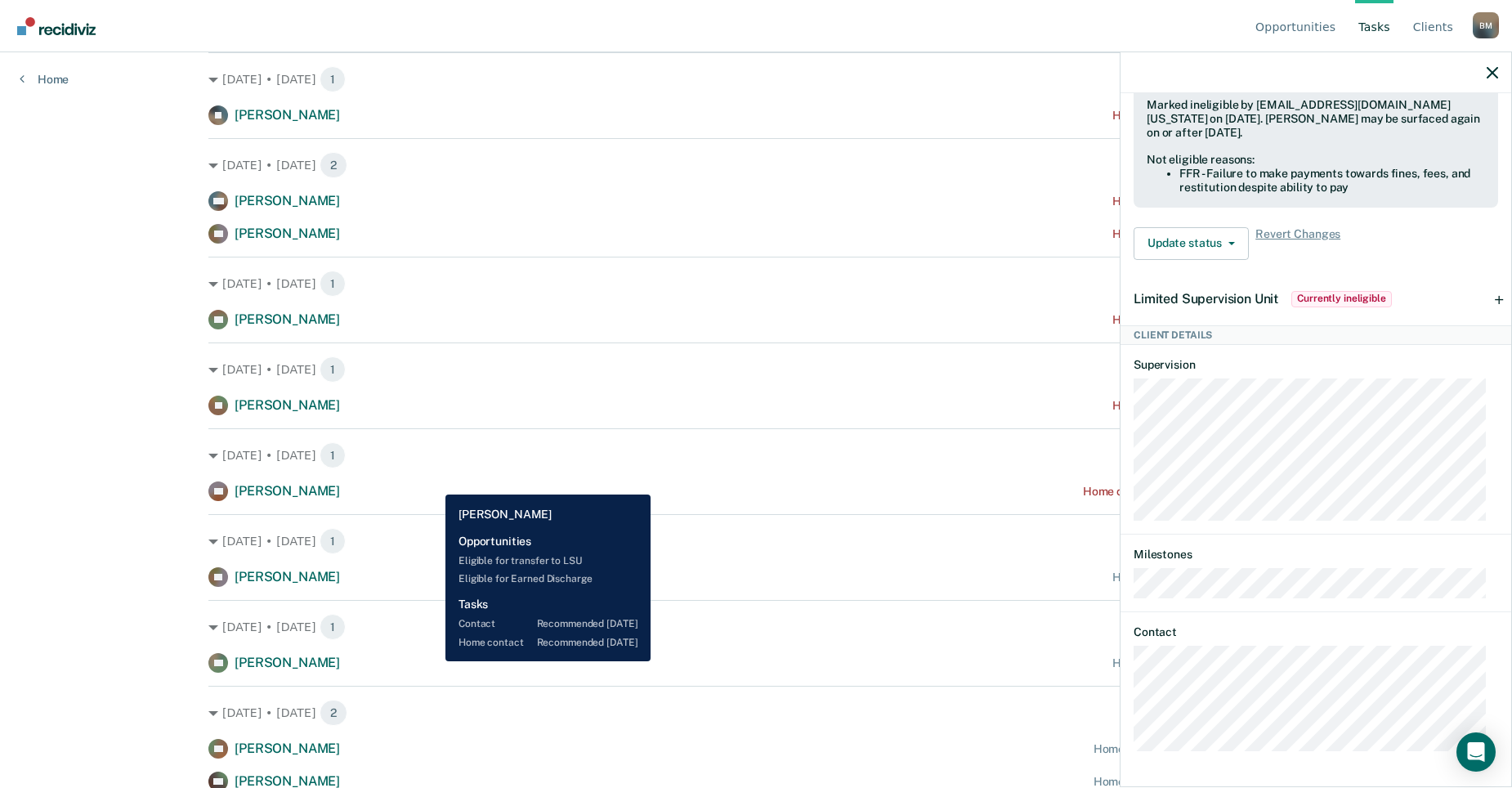
scroll to position [586, 0]
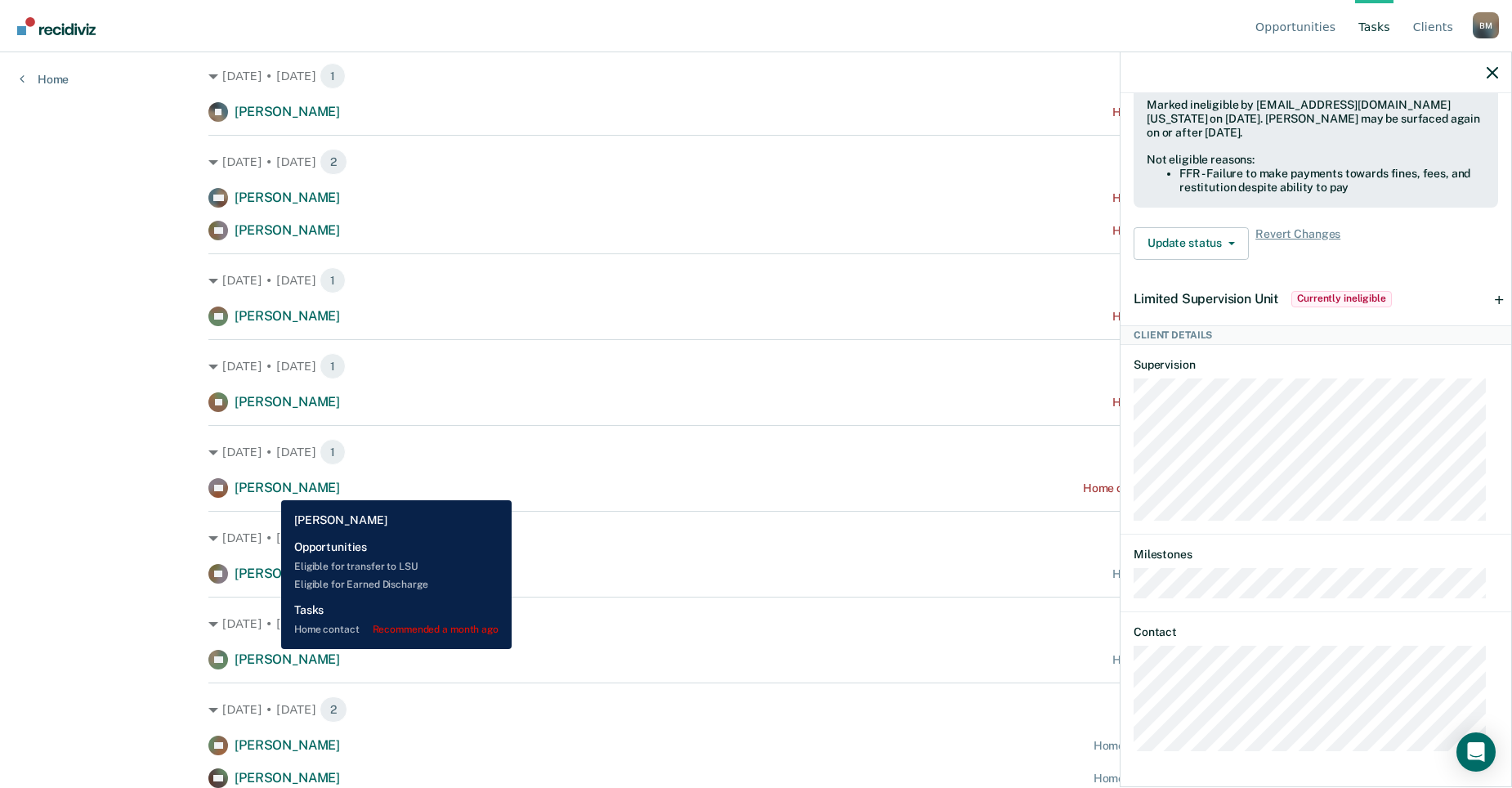
click at [269, 488] on span "[PERSON_NAME]" at bounding box center [287, 487] width 106 height 16
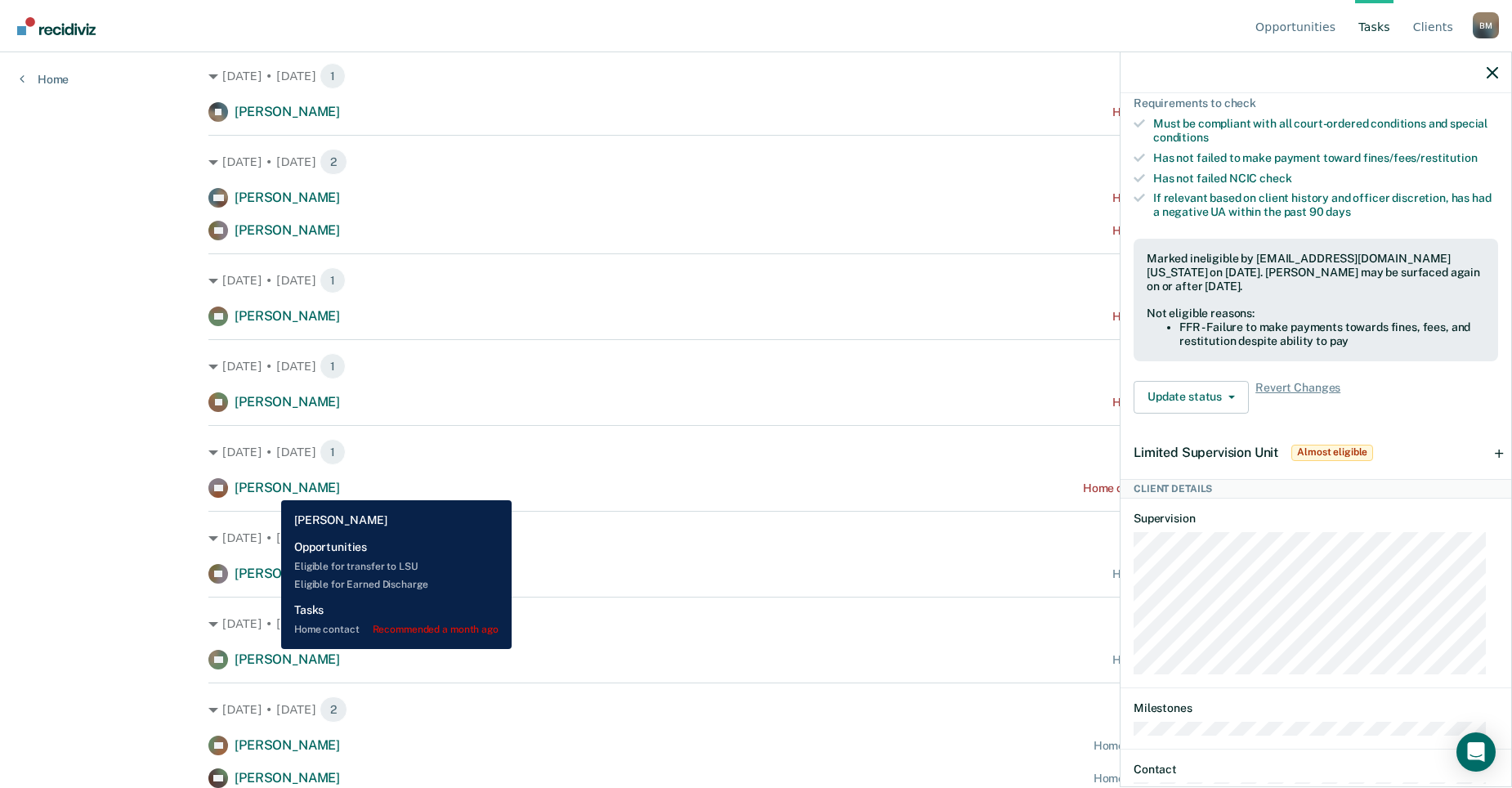
scroll to position [538, 0]
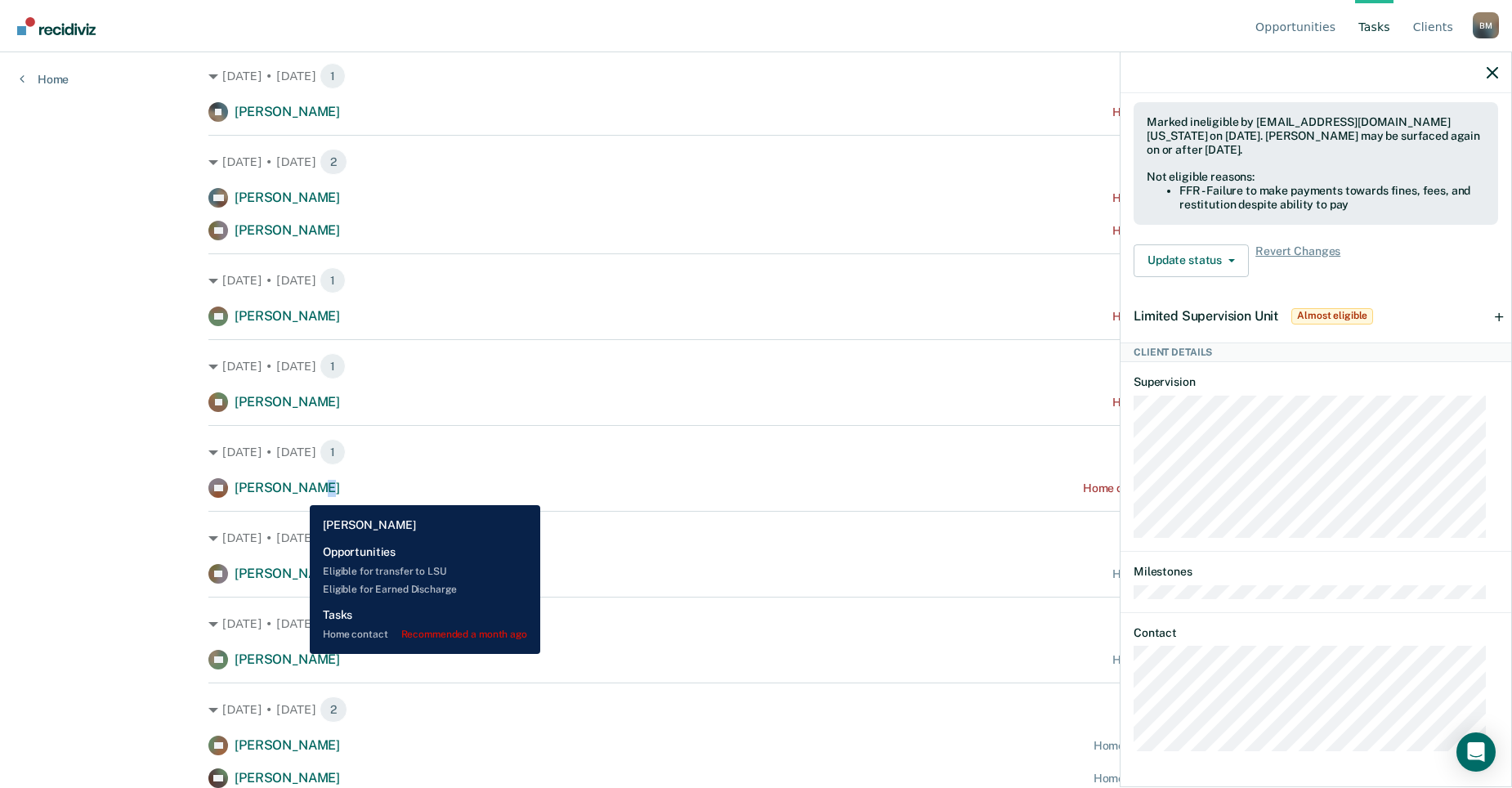
click at [299, 489] on span "[PERSON_NAME]" at bounding box center [287, 487] width 106 height 16
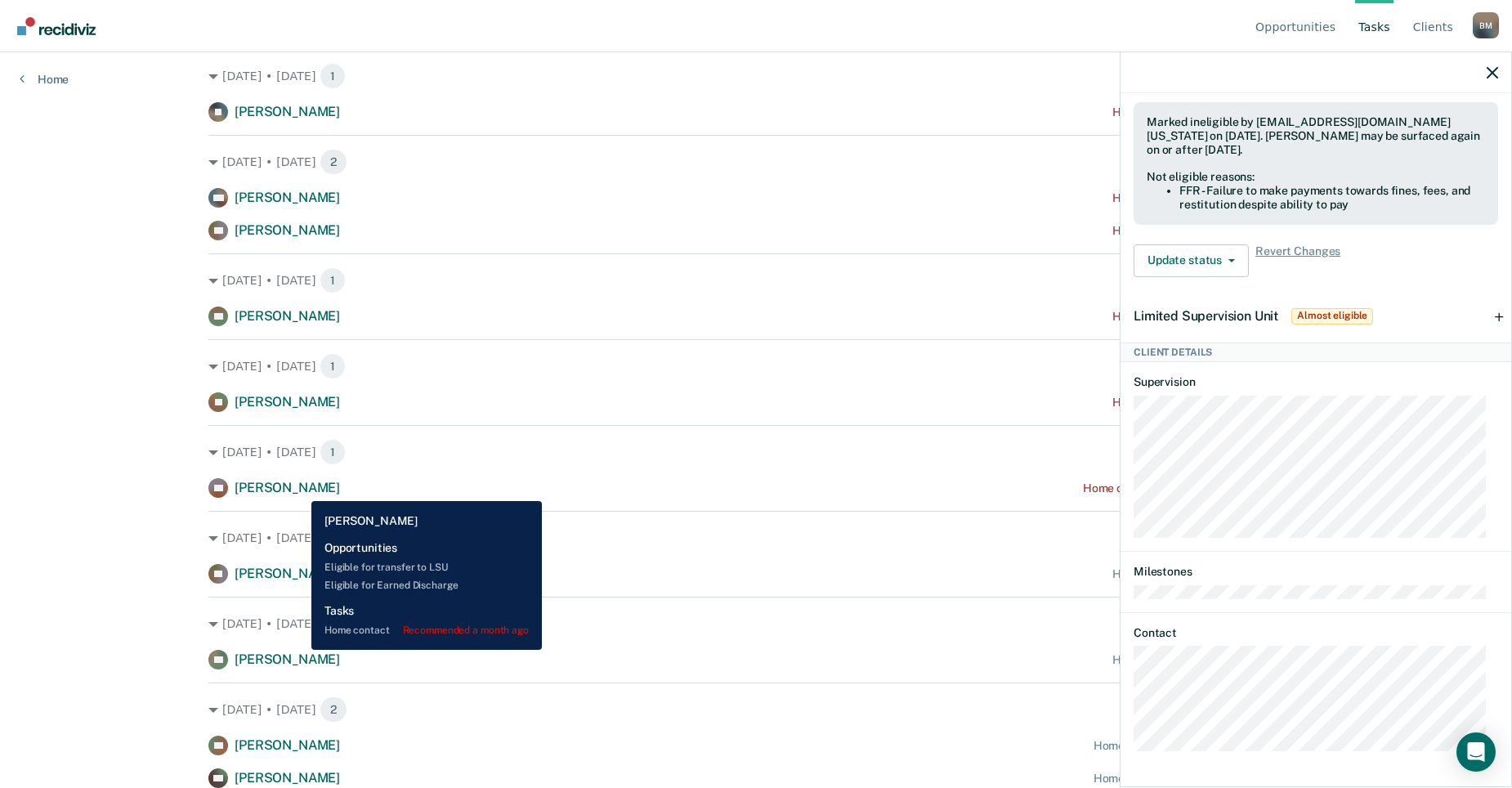
drag, startPoint x: 299, startPoint y: 489, endPoint x: 259, endPoint y: 481, distance: 40.8
click at [259, 481] on span "[PERSON_NAME]" at bounding box center [287, 487] width 106 height 16
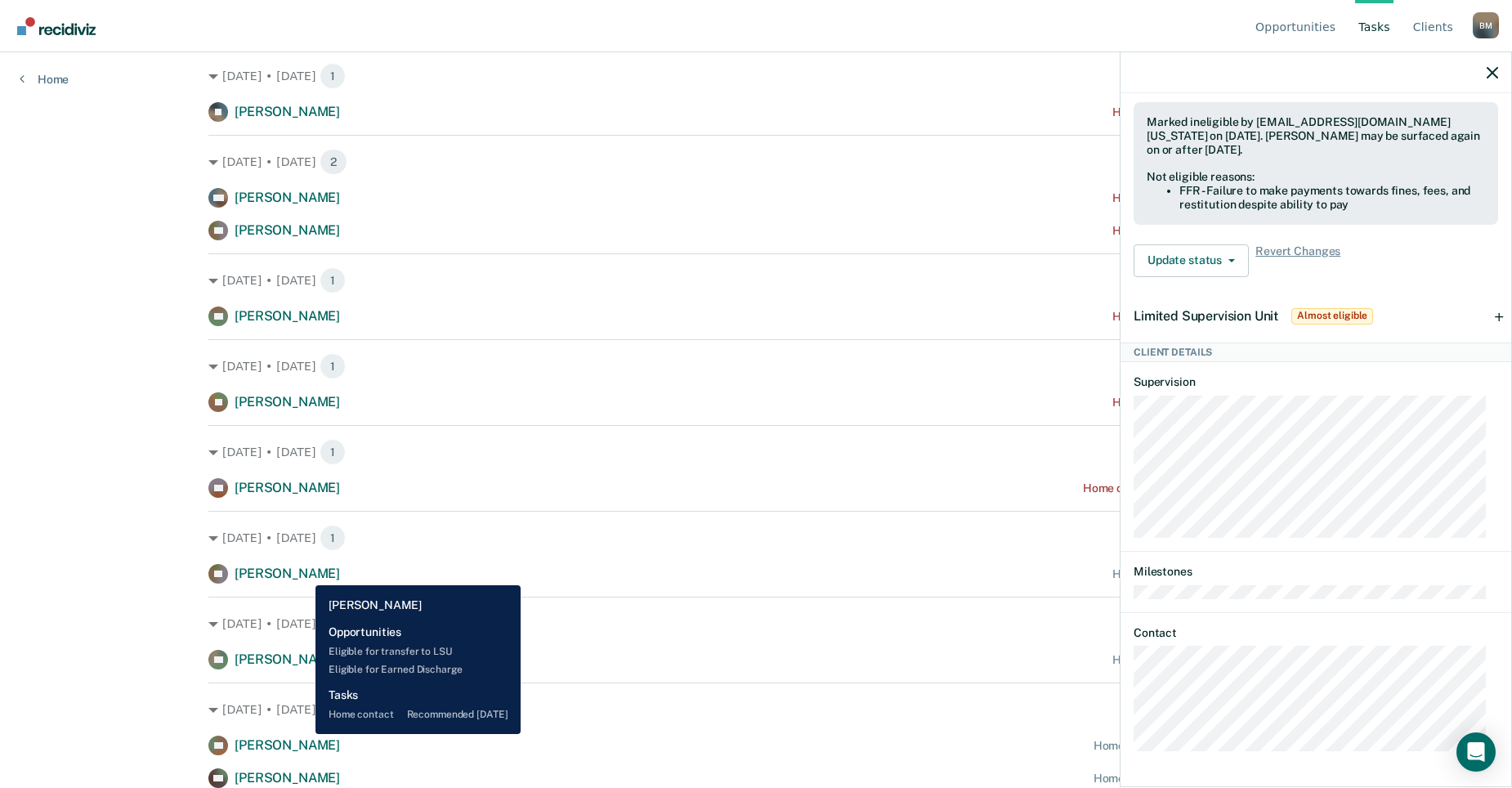
drag, startPoint x: 304, startPoint y: 574, endPoint x: 295, endPoint y: 576, distance: 9.2
click at [304, 574] on span "[PERSON_NAME]" at bounding box center [287, 574] width 106 height 16
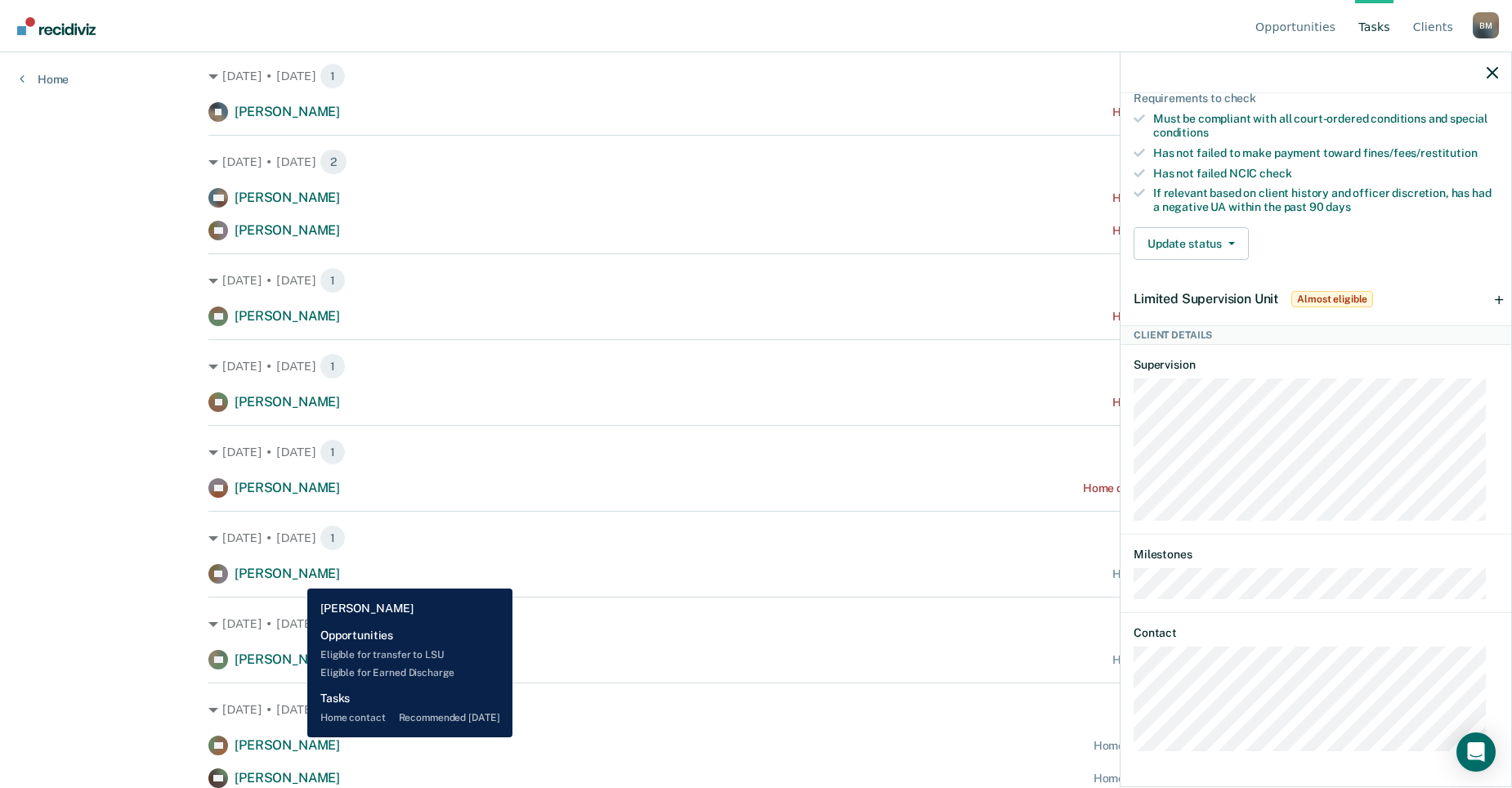
scroll to position [516, 0]
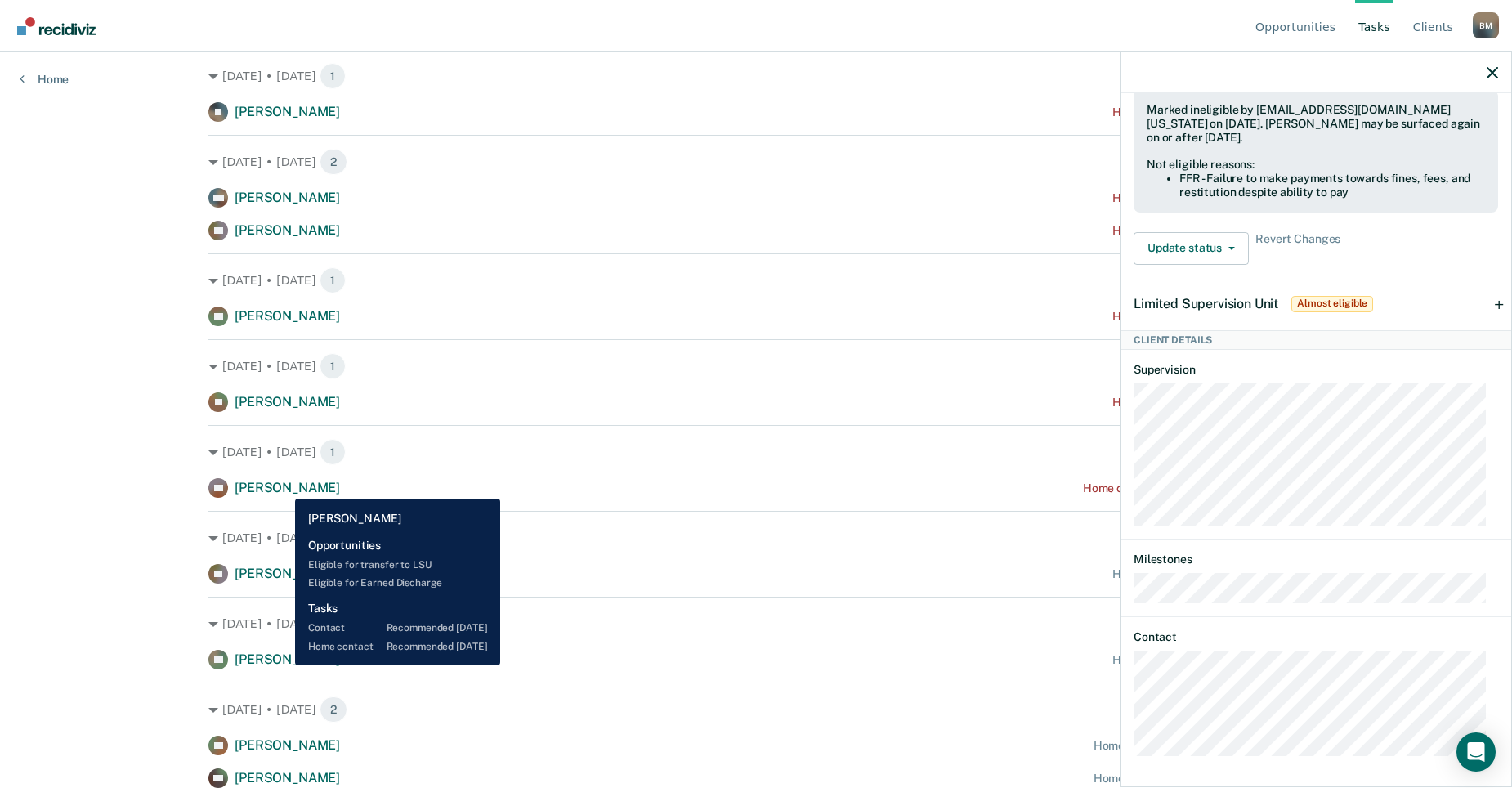
click at [286, 664] on span "[PERSON_NAME]" at bounding box center [287, 659] width 106 height 16
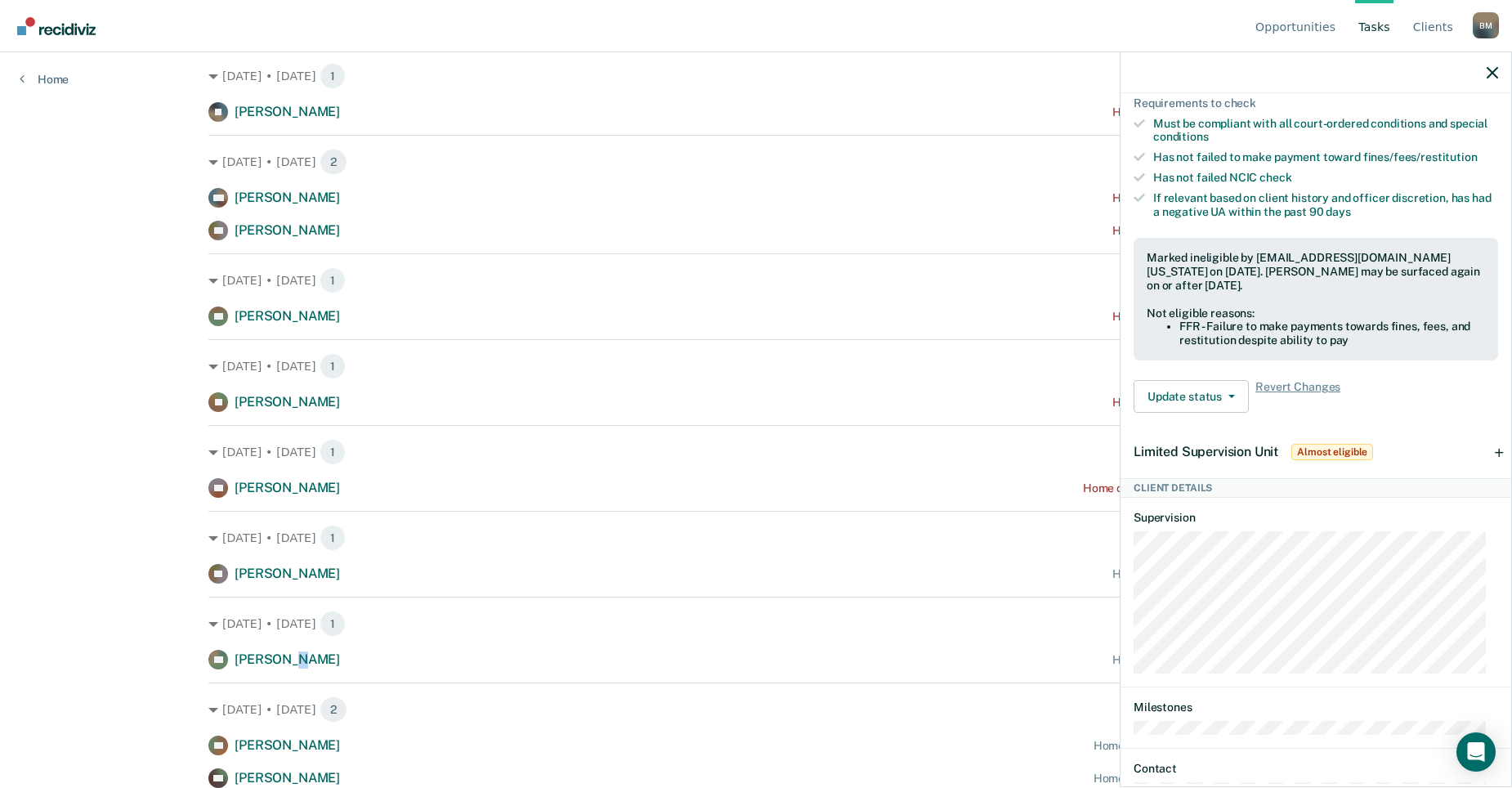
scroll to position [602, 0]
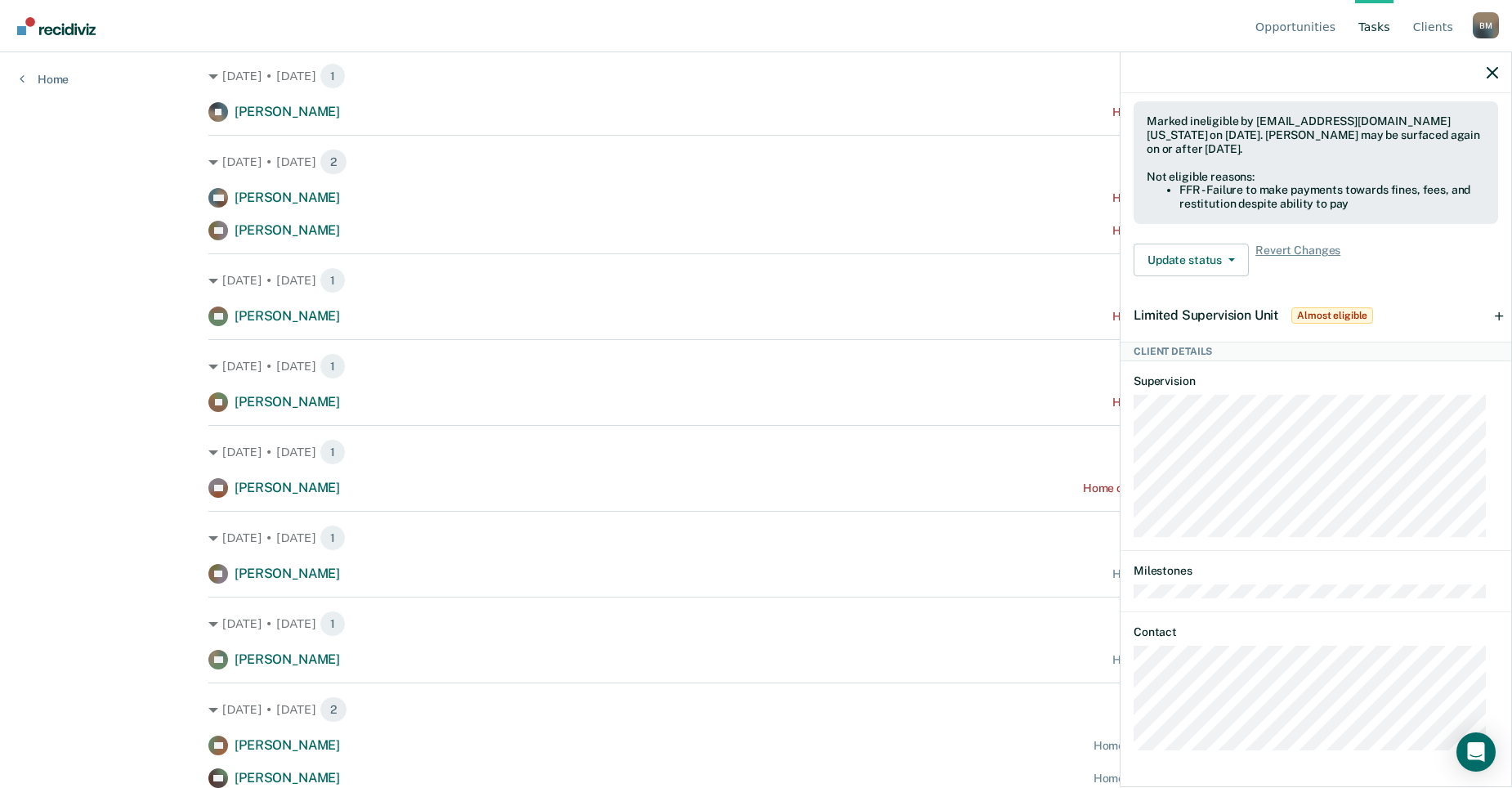
drag, startPoint x: 288, startPoint y: 665, endPoint x: 282, endPoint y: 745, distance: 80.2
click at [281, 744] on span "[PERSON_NAME]" at bounding box center [287, 745] width 106 height 16
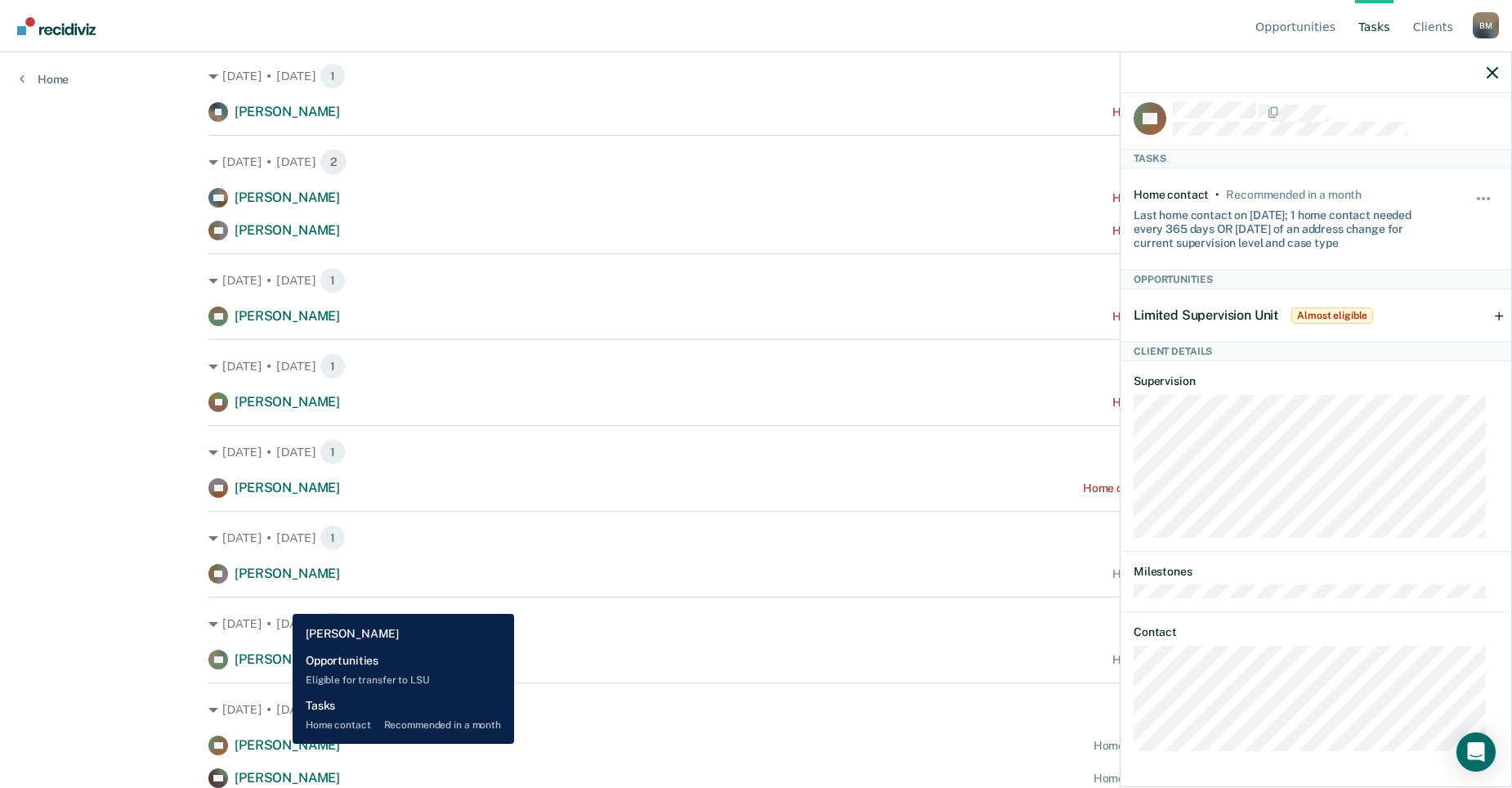
scroll to position [27, 0]
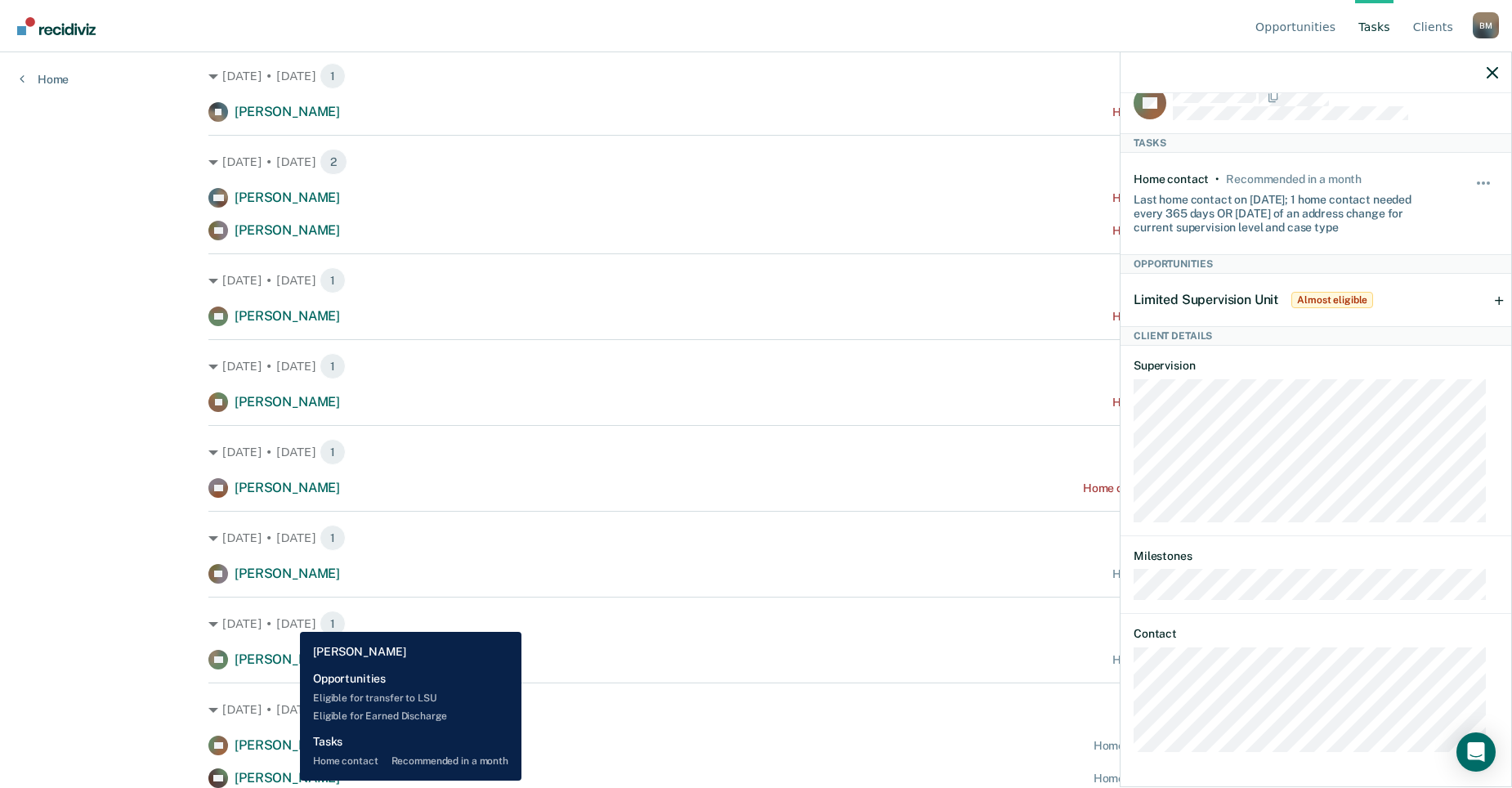
click at [292, 781] on span "[PERSON_NAME]" at bounding box center [287, 778] width 106 height 16
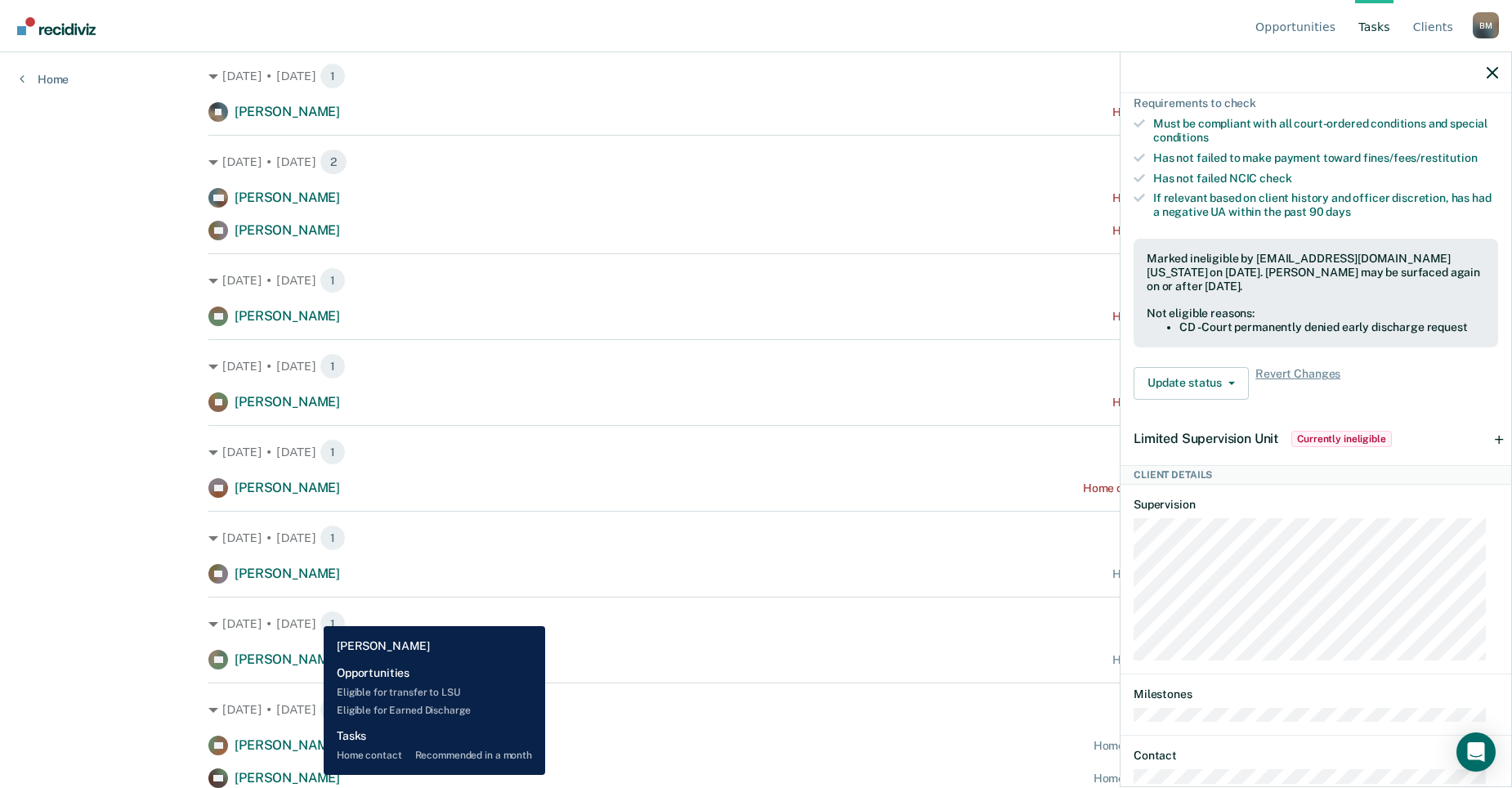
scroll to position [501, 0]
